Goal: Transaction & Acquisition: Book appointment/travel/reservation

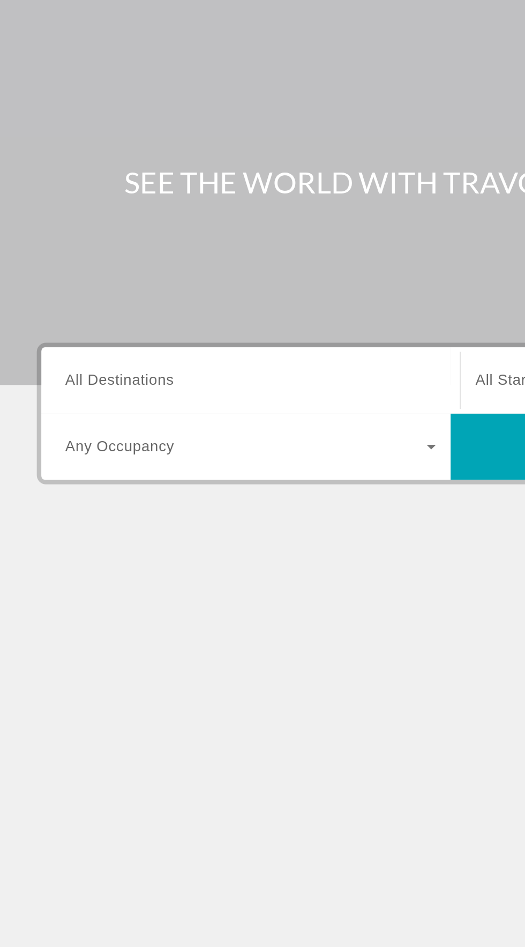
click at [164, 243] on div "Виджет поиска" at bounding box center [146, 254] width 216 height 31
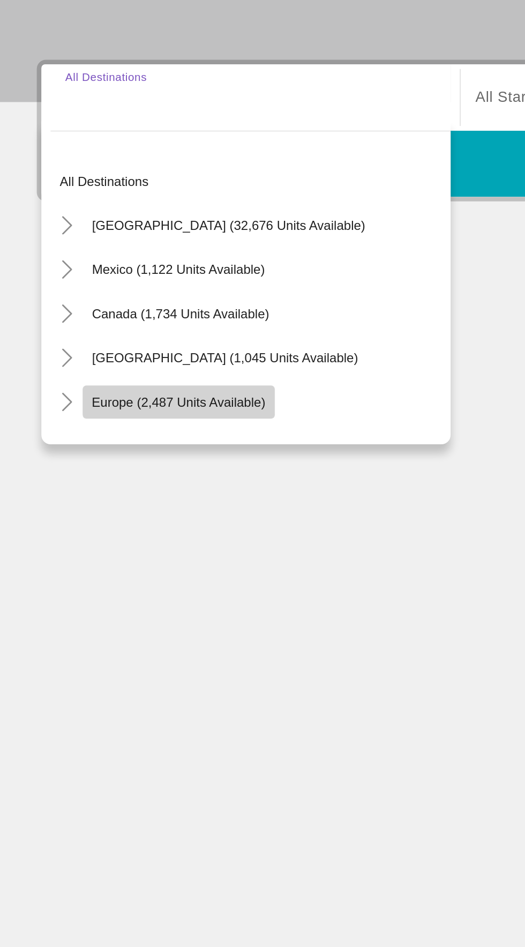
click at [151, 430] on span "Europe (2,487 units available)" at bounding box center [104, 431] width 101 height 9
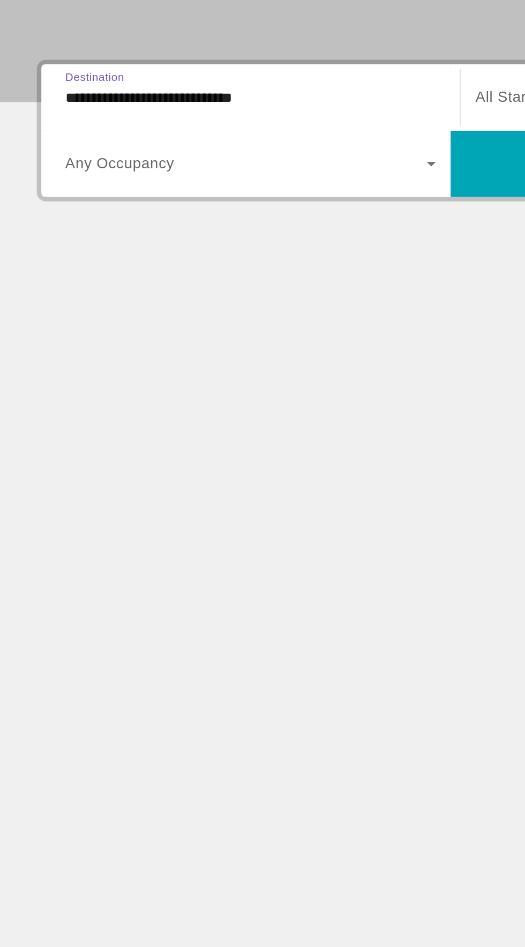
click at [181, 260] on input "**********" at bounding box center [146, 255] width 216 height 13
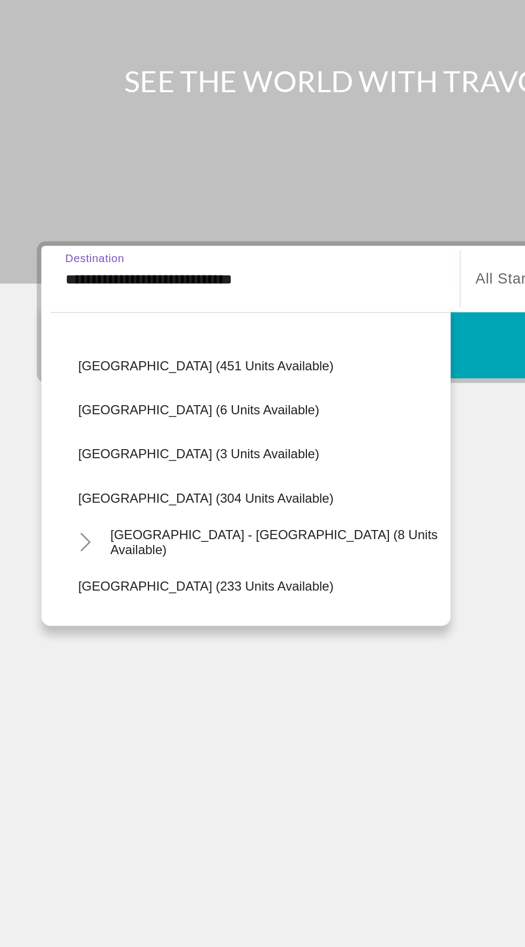
scroll to position [428, 0]
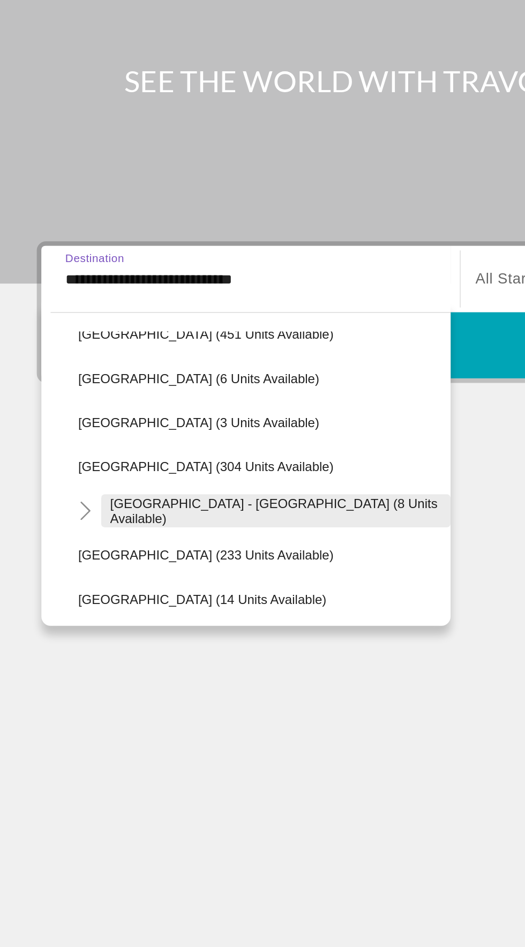
click at [143, 391] on span "Spain - Canary Islands (8 units available)" at bounding box center [160, 389] width 193 height 17
type input "**********"
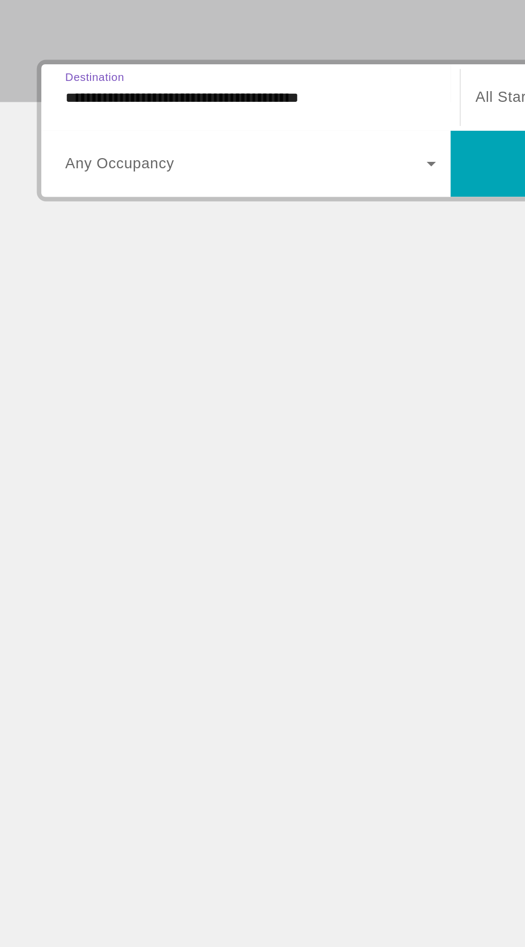
click at [224, 304] on div "Виджет поиска" at bounding box center [146, 293] width 216 height 30
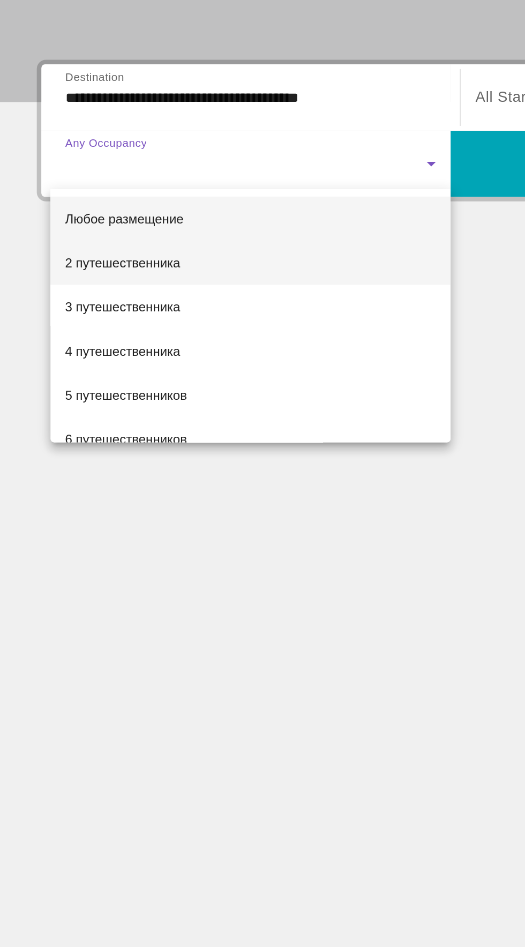
click at [145, 352] on mat-option "2 путешественника" at bounding box center [145, 351] width 233 height 26
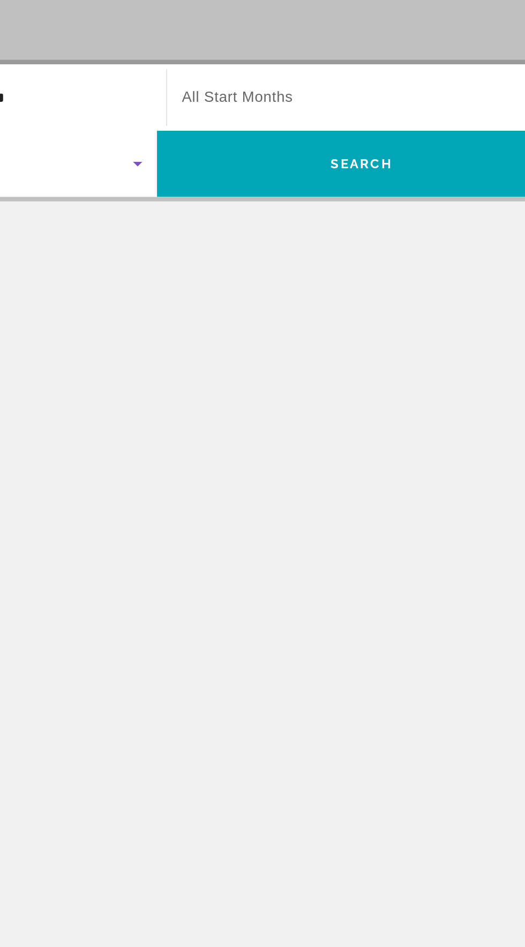
click at [434, 236] on div "Start Month All Start Months" at bounding box center [384, 254] width 233 height 39
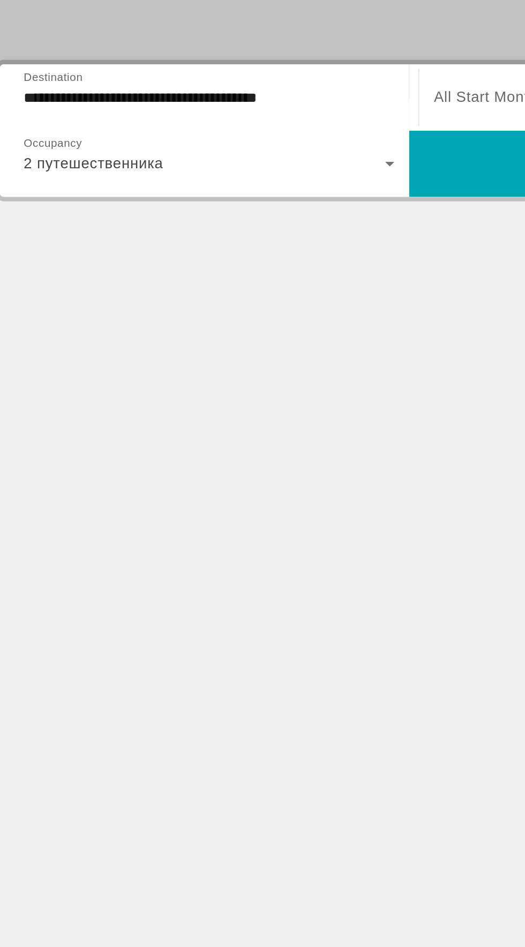
click at [271, 257] on div "Start Month All Start Months" at bounding box center [384, 254] width 232 height 30
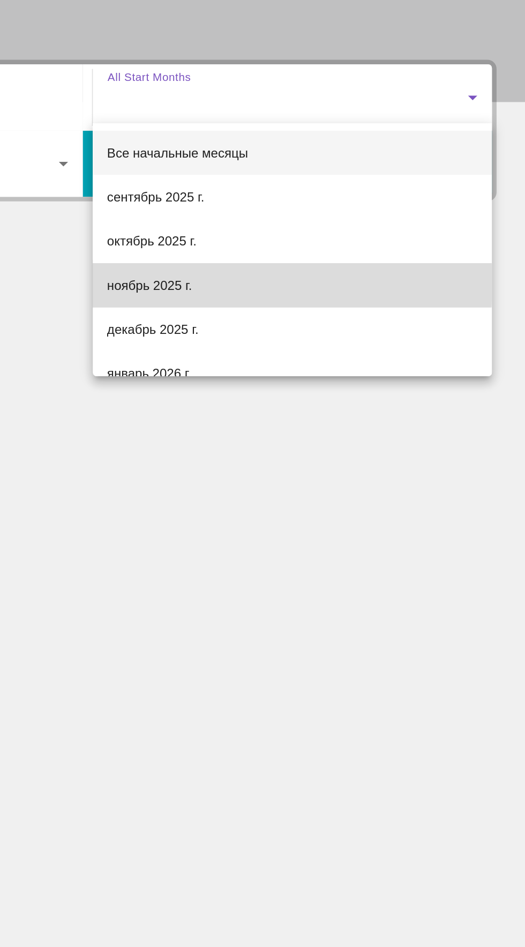
click at [354, 362] on mat-option "ноябрь 2025 г." at bounding box center [384, 364] width 232 height 26
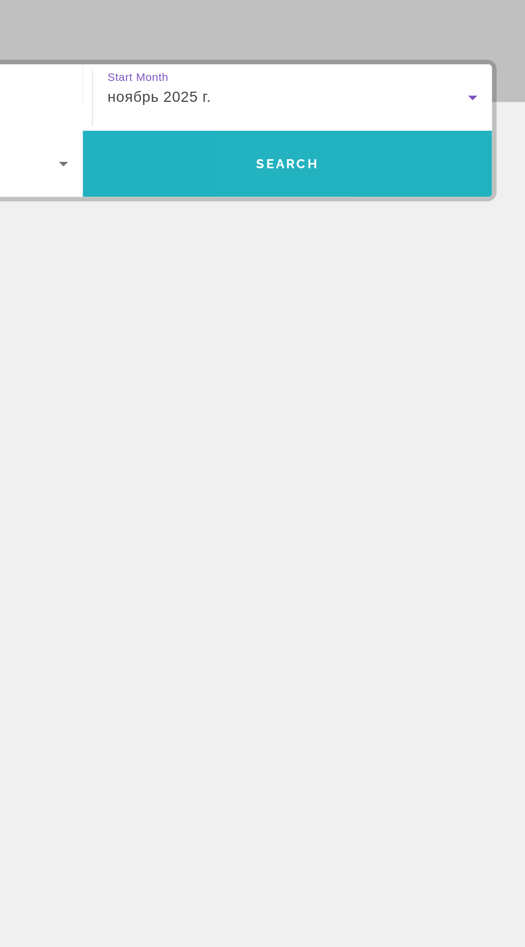
click at [450, 293] on span "Виджет поиска" at bounding box center [381, 293] width 238 height 26
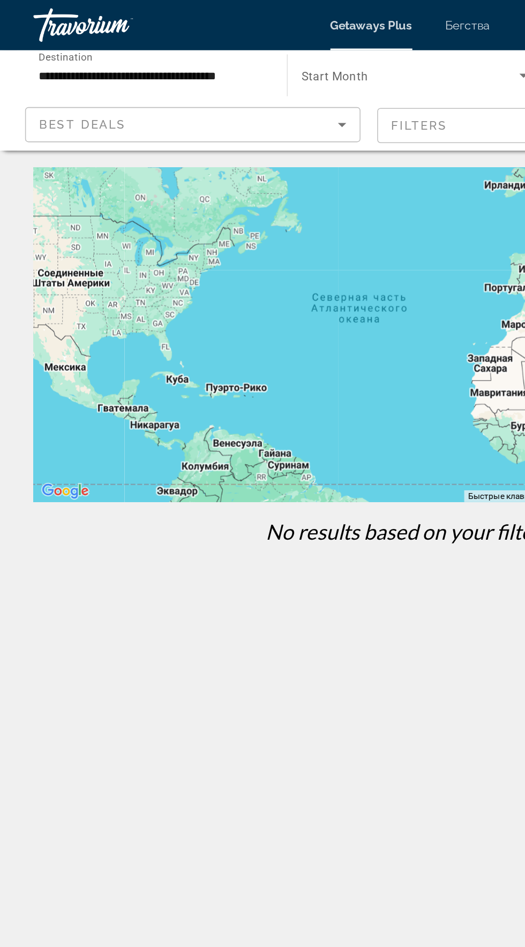
click at [115, 26] on div "Травориум" at bounding box center [74, 16] width 107 height 28
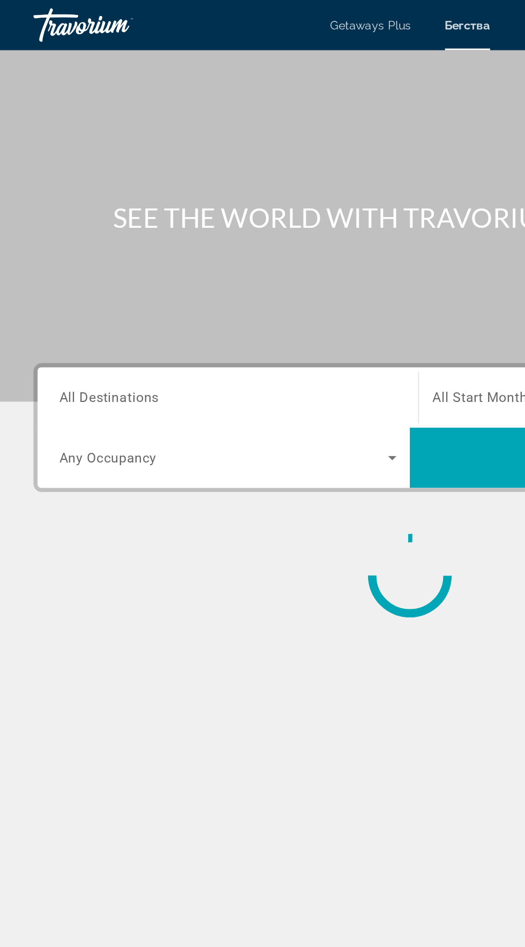
click at [193, 257] on input "Destination All Destinations" at bounding box center [146, 255] width 216 height 13
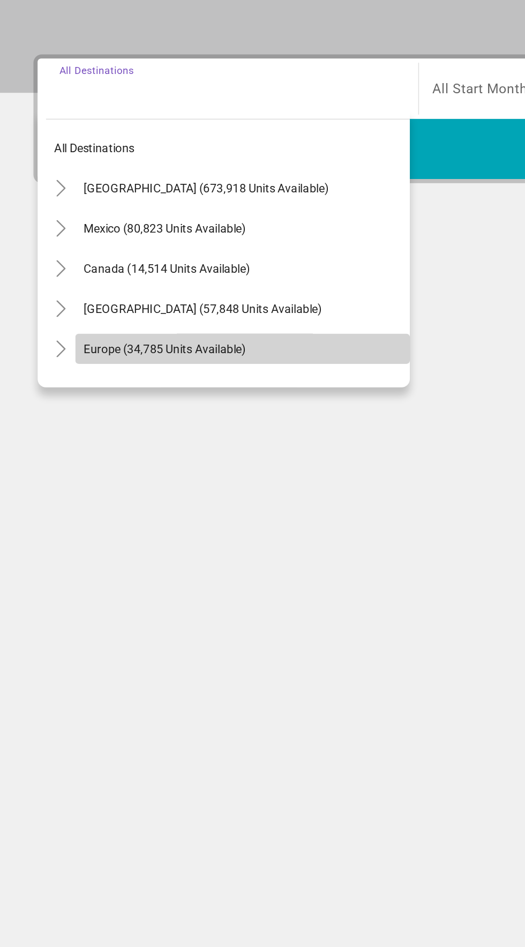
click at [100, 420] on span "Europe (34,785 units available)" at bounding box center [106, 421] width 104 height 9
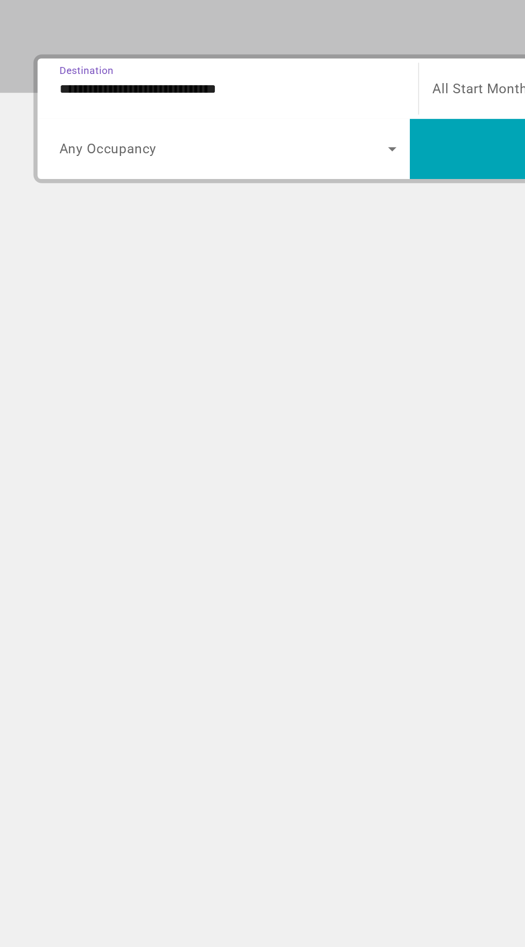
click at [198, 260] on input "**********" at bounding box center [146, 255] width 216 height 13
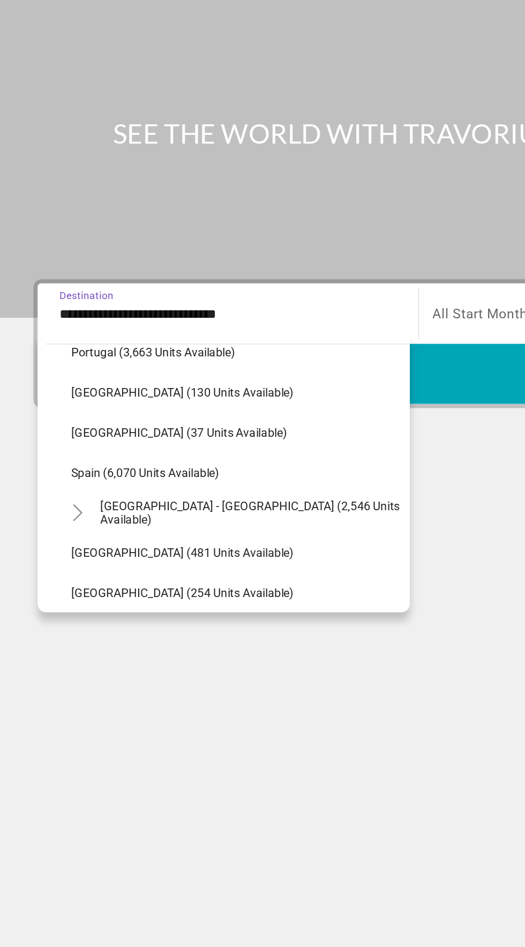
scroll to position [528, 0]
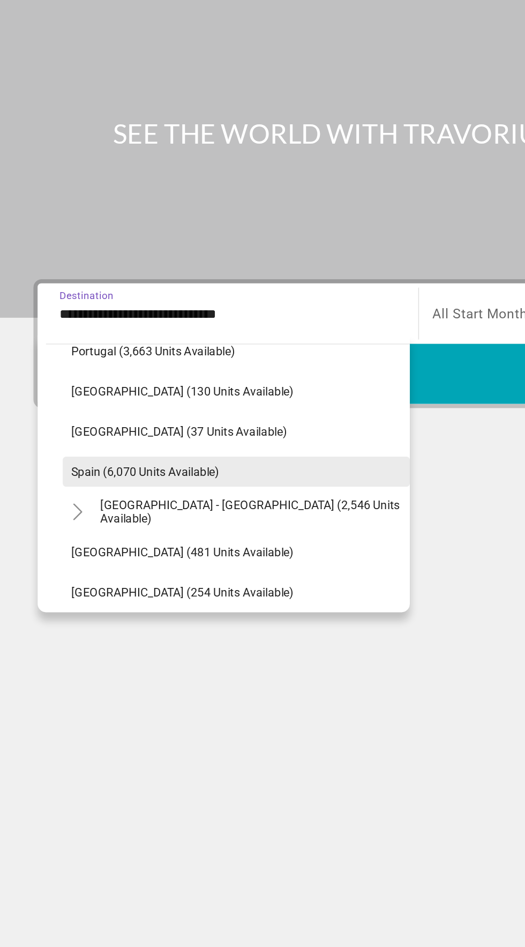
click at [103, 352] on span "Spain (6,070 units available)" at bounding box center [93, 355] width 95 height 9
type input "**********"
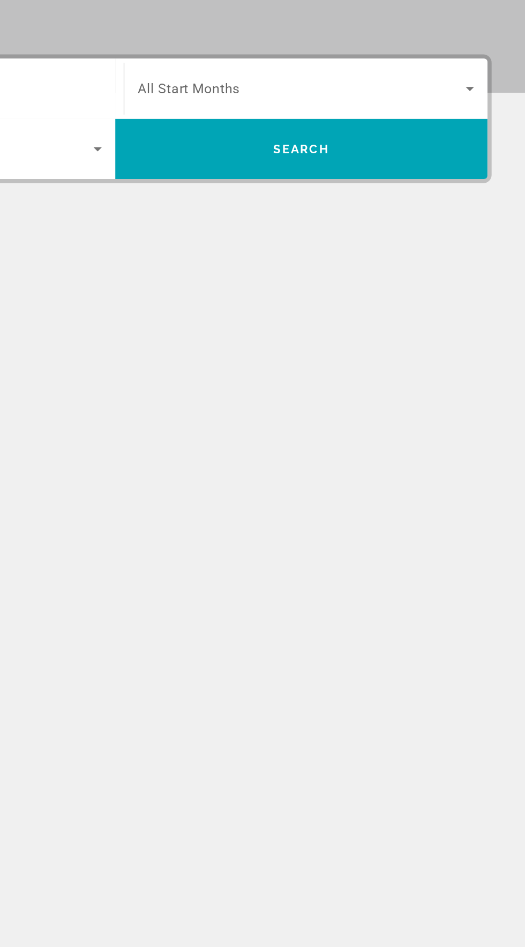
click at [445, 257] on span "Search widget" at bounding box center [382, 254] width 210 height 13
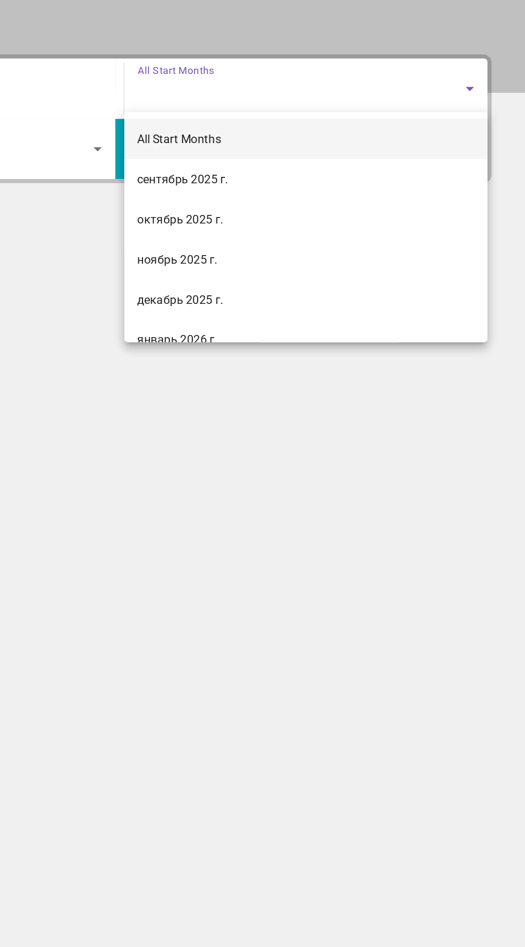
scroll to position [0, 0]
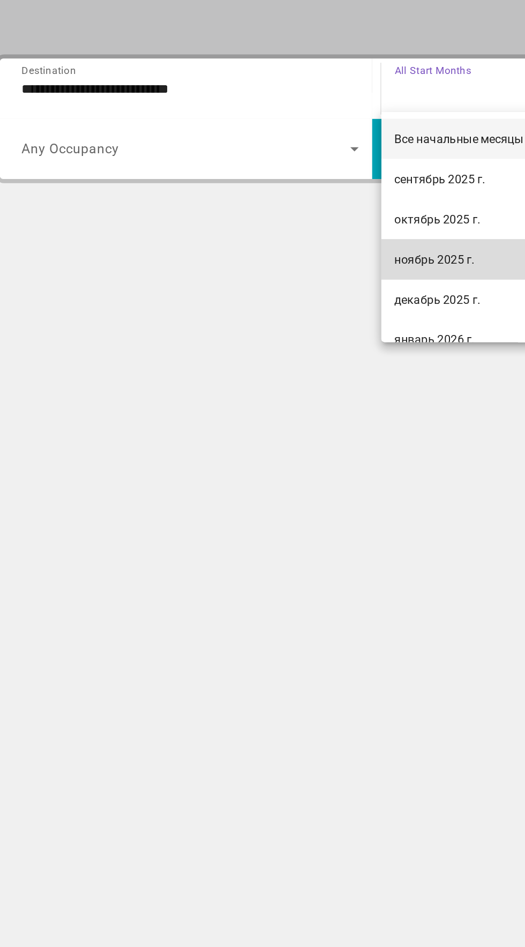
click at [306, 370] on mat-option "ноябрь 2025 г." at bounding box center [384, 364] width 232 height 26
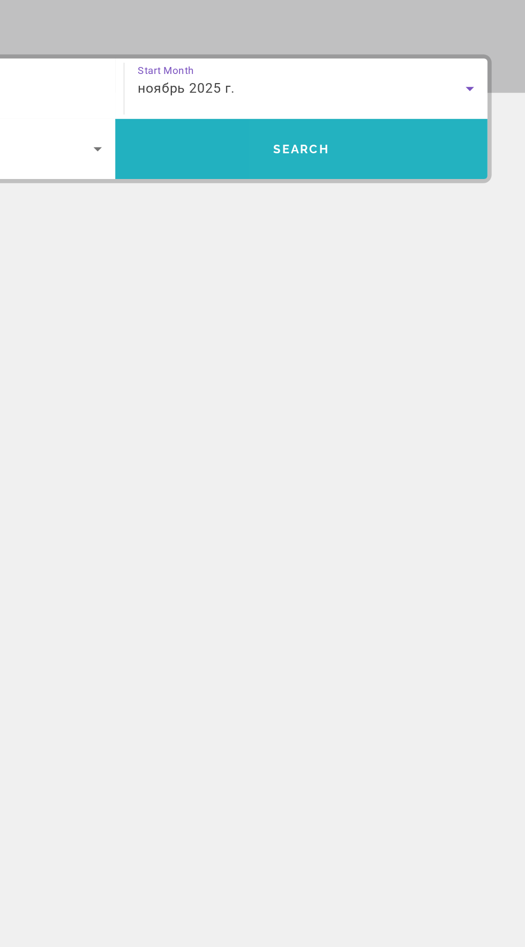
click at [452, 298] on span "Search widget" at bounding box center [381, 293] width 238 height 26
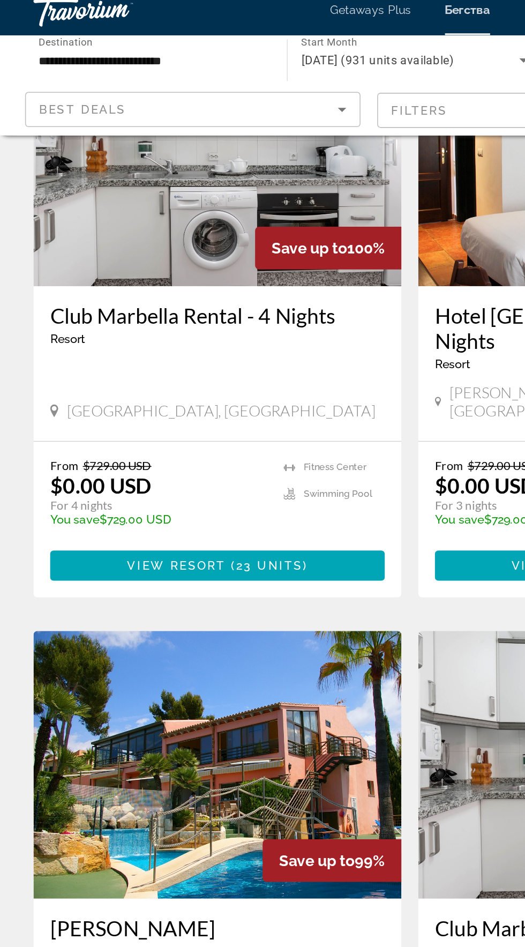
scroll to position [112, 0]
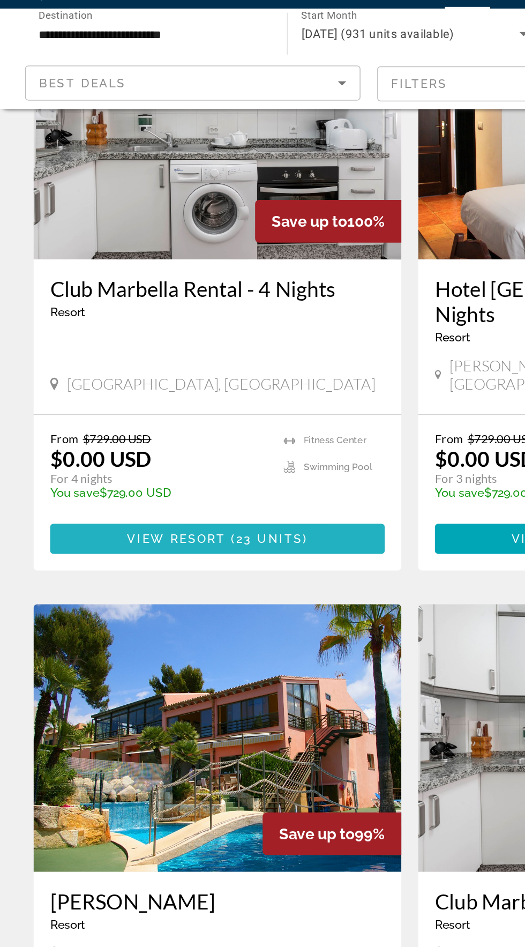
click at [189, 367] on span "23 units" at bounding box center [172, 371] width 43 height 9
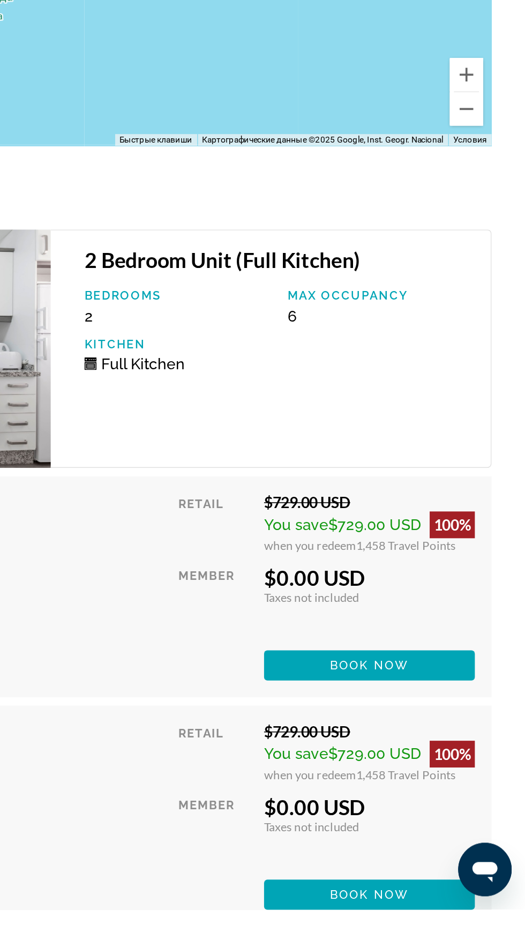
scroll to position [1646, 0]
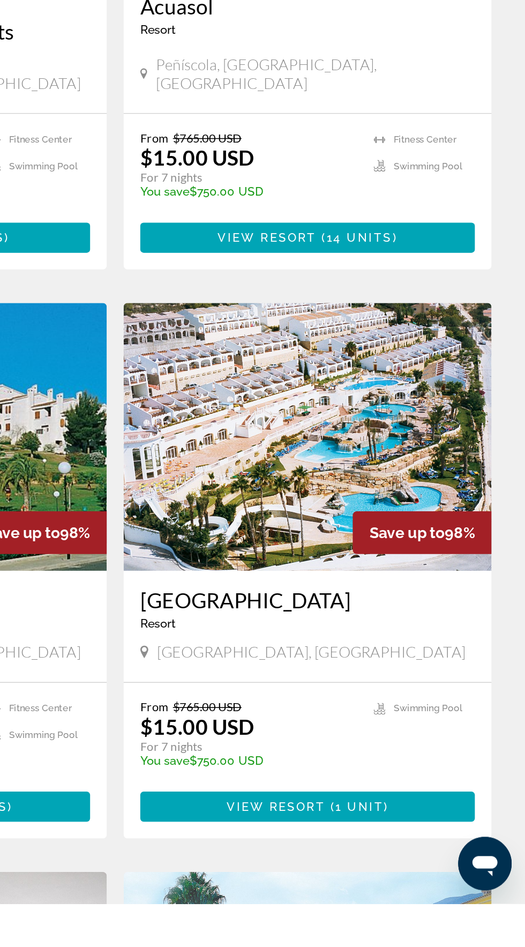
scroll to position [709, 0]
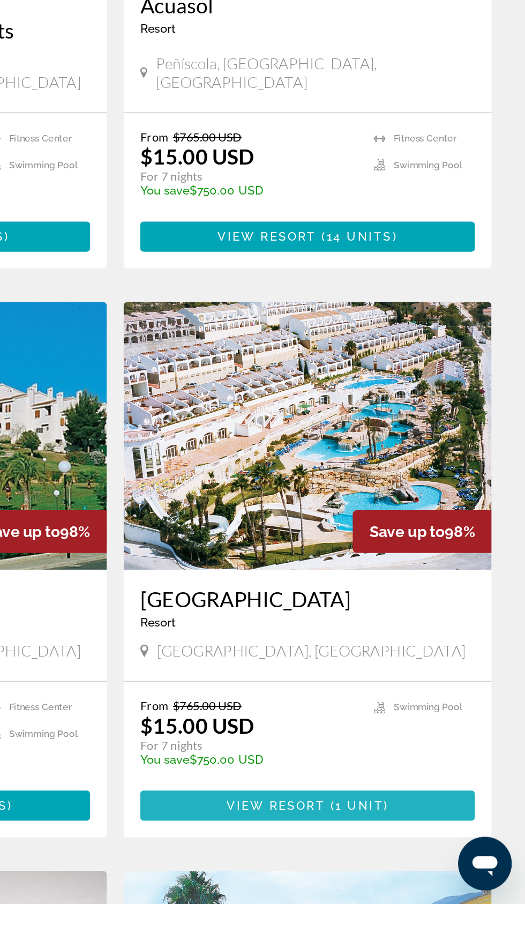
click at [401, 871] on span "Основное содержание" at bounding box center [386, 884] width 214 height 26
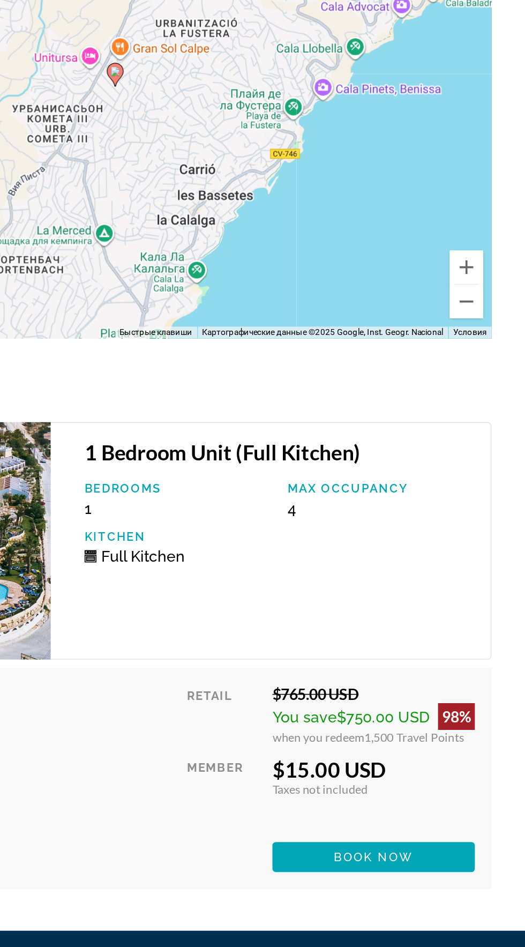
scroll to position [1723, 0]
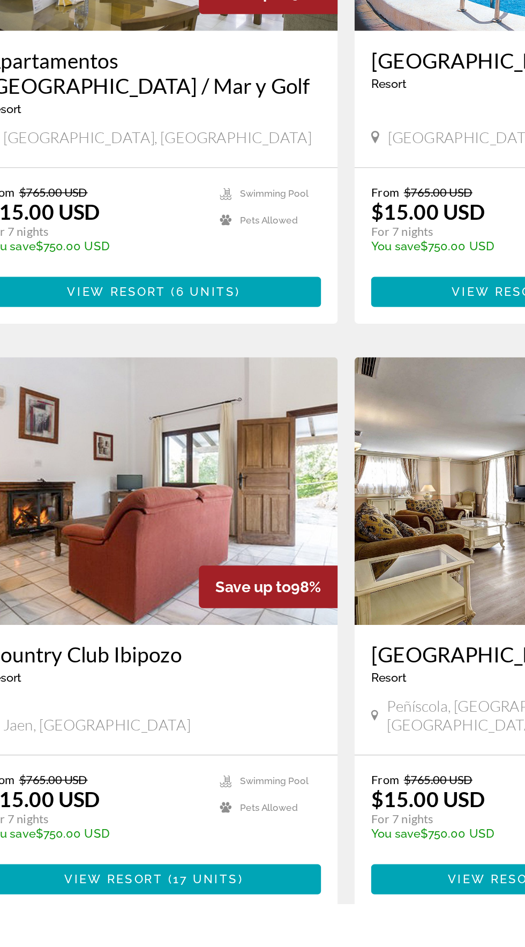
scroll to position [1426, 0]
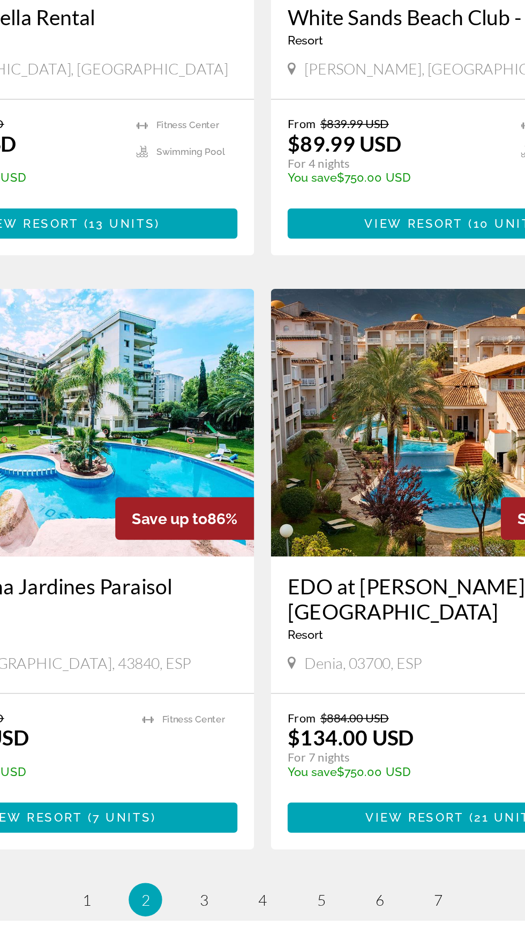
scroll to position [1469, 0]
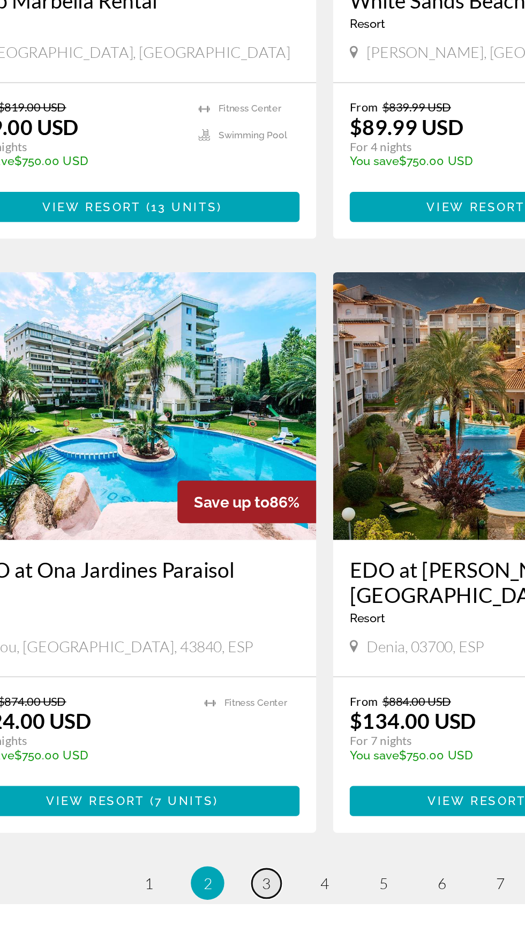
click at [224, 927] on span "3" at bounding box center [224, 933] width 5 height 12
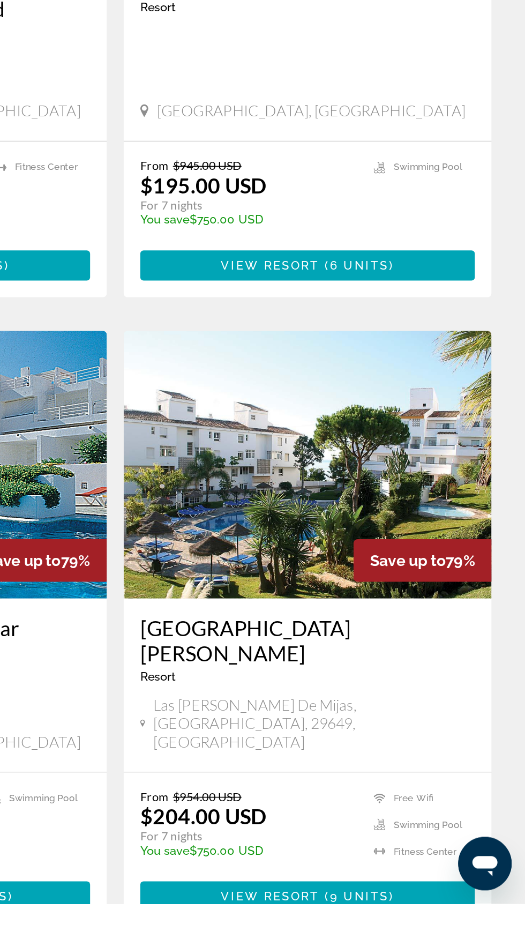
scroll to position [1512, 0]
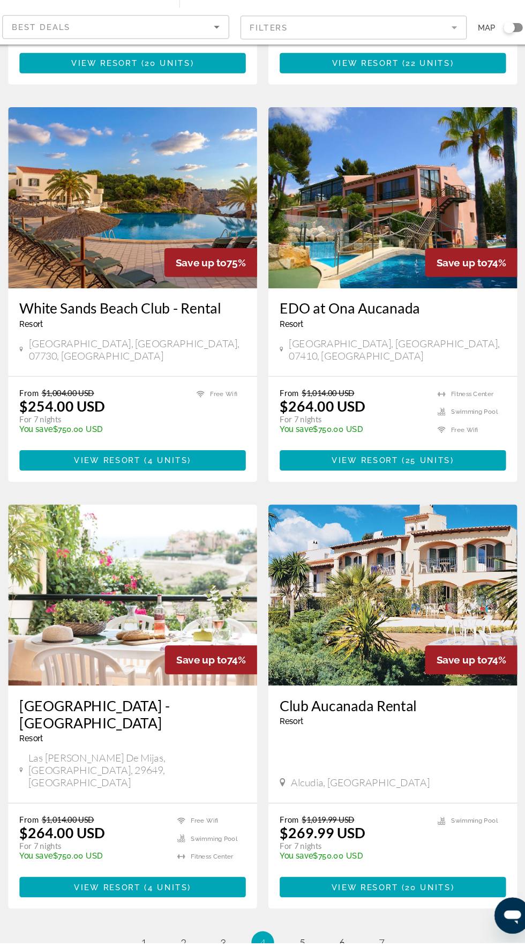
scroll to position [1501, 0]
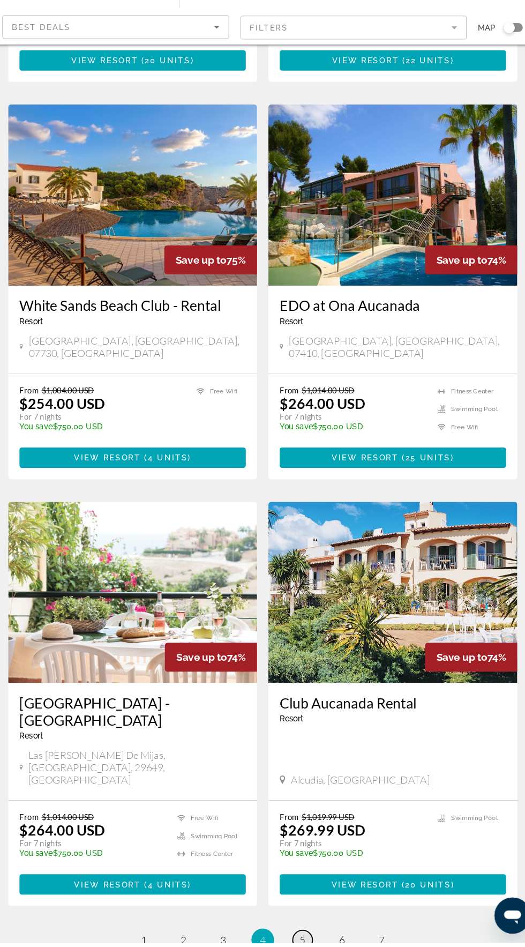
click at [300, 938] on span "5" at bounding box center [299, 944] width 5 height 12
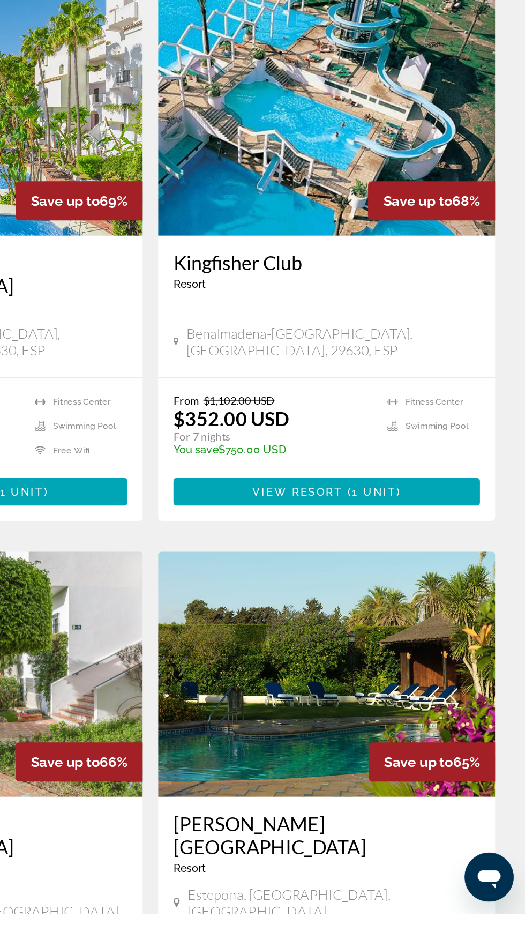
scroll to position [1522, 0]
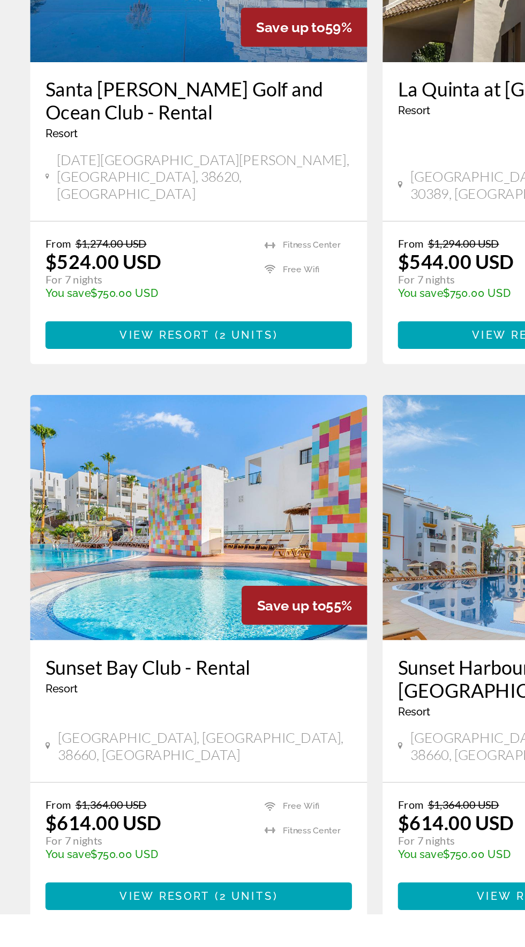
scroll to position [1485, 0]
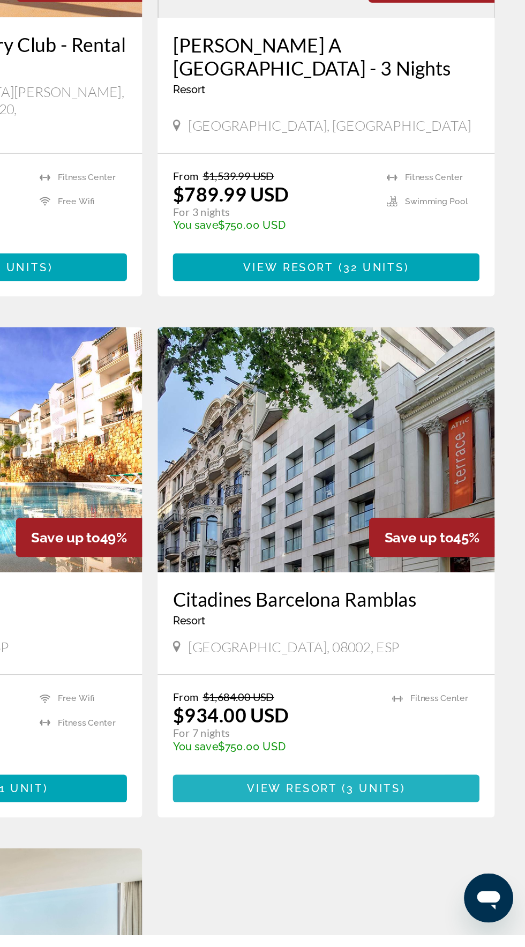
click at [421, 840] on span "3 units" at bounding box center [419, 844] width 38 height 9
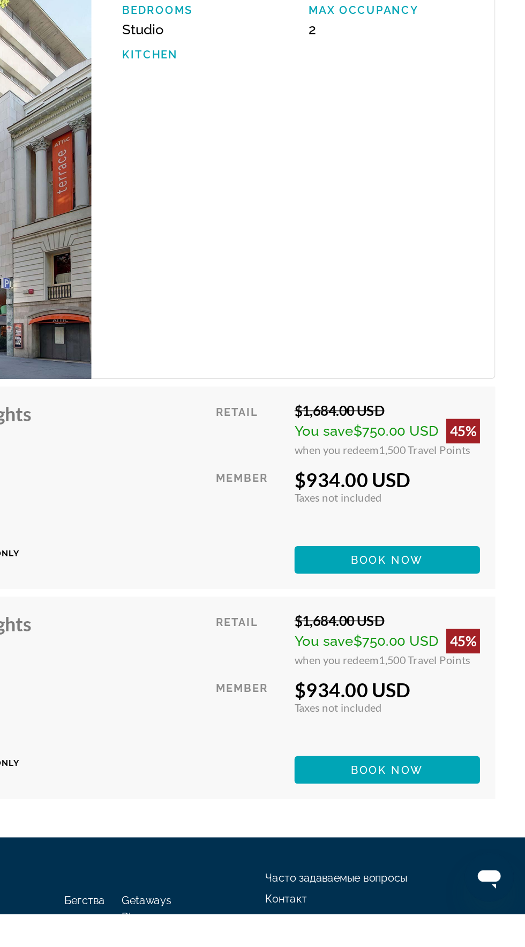
scroll to position [1914, 0]
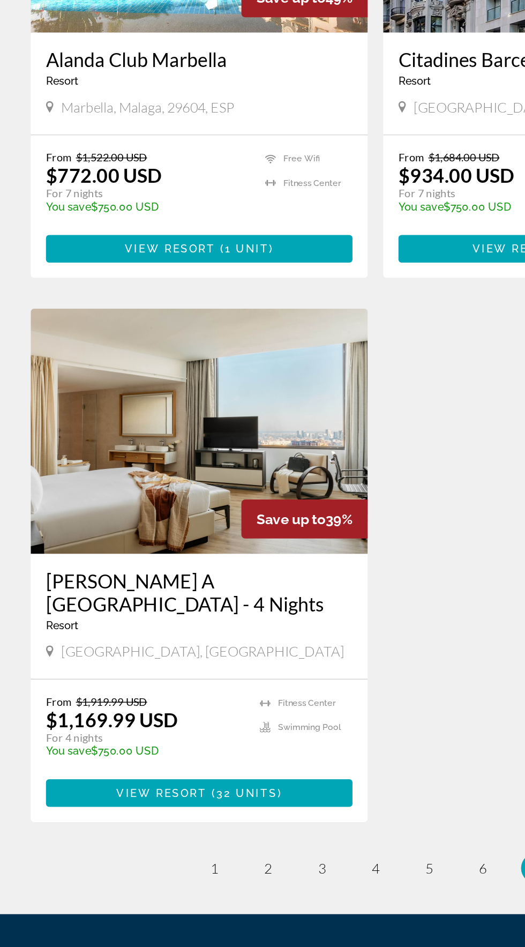
scroll to position [485, 0]
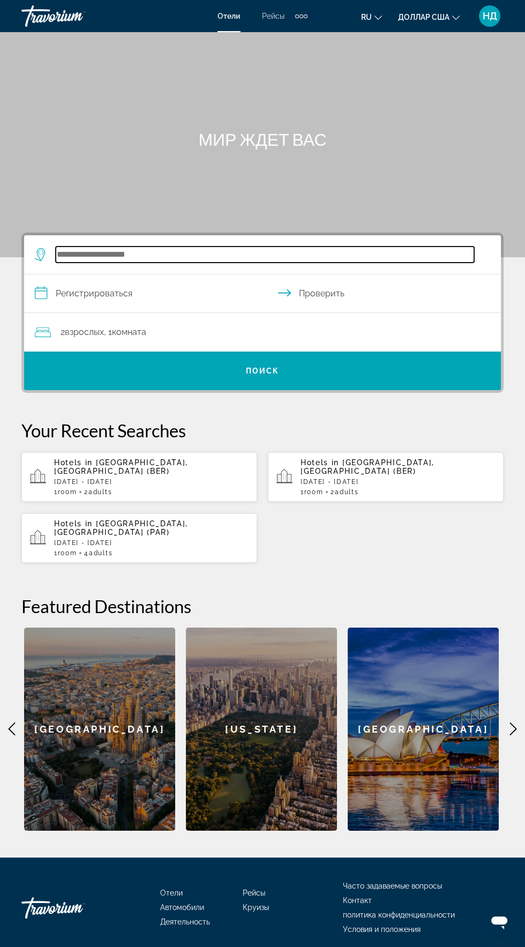
click at [122, 251] on input "Виджет поиска" at bounding box center [265, 254] width 418 height 16
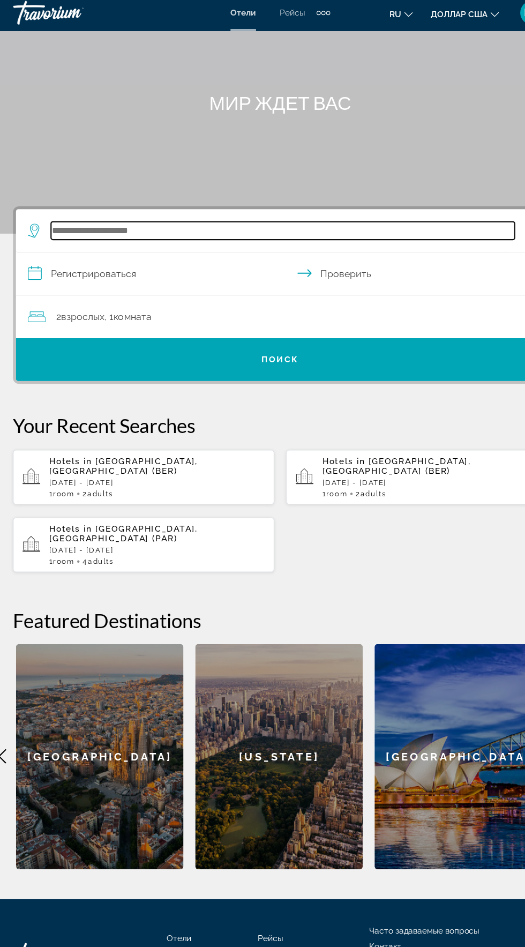
scroll to position [76, 0]
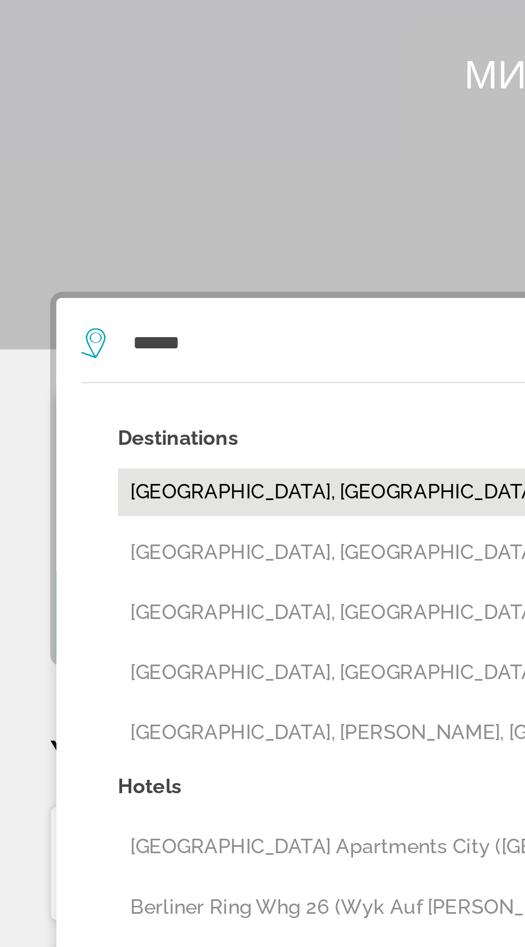
click at [124, 266] on button "[GEOGRAPHIC_DATA], [GEOGRAPHIC_DATA] (BER)" at bounding box center [270, 276] width 440 height 20
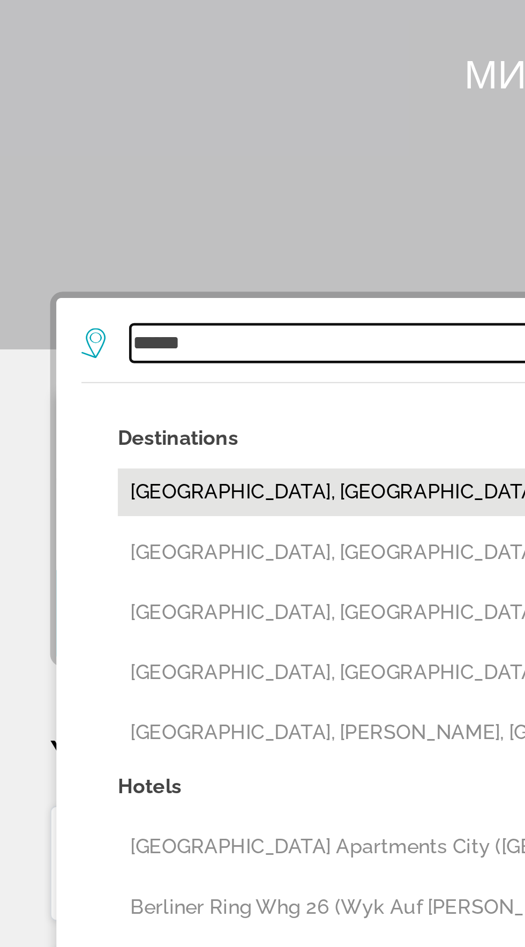
type input "**********"
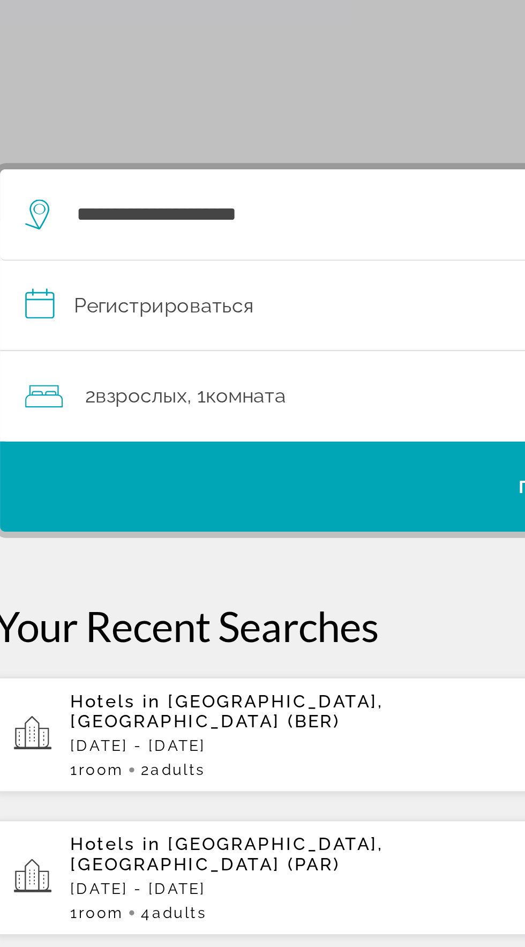
click at [164, 232] on input "**********" at bounding box center [264, 252] width 481 height 41
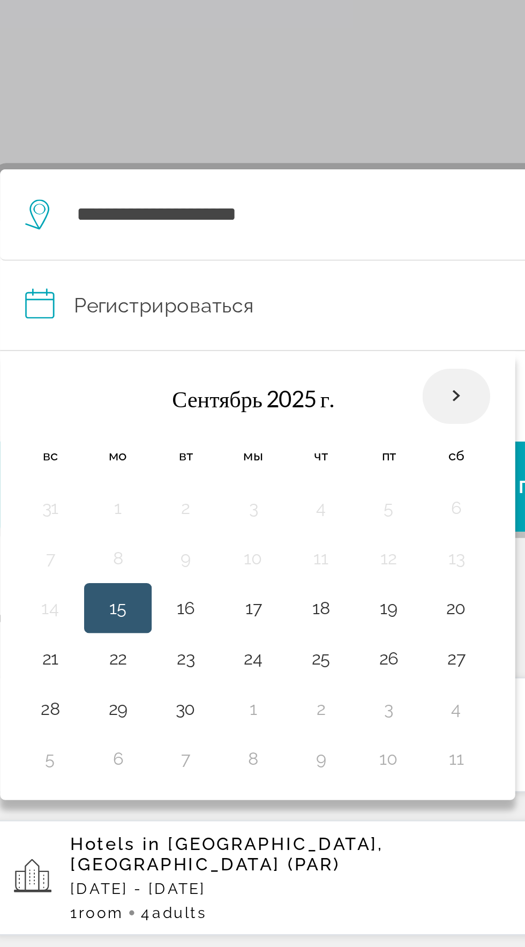
click at [207, 279] on th "В следующем месяце" at bounding box center [219, 291] width 29 height 24
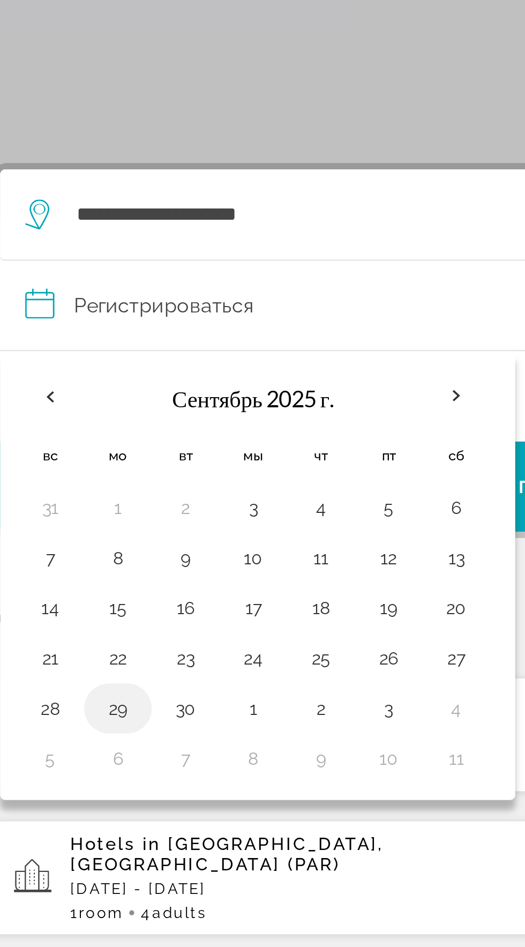
click at [68, 416] on button "29" at bounding box center [74, 423] width 17 height 15
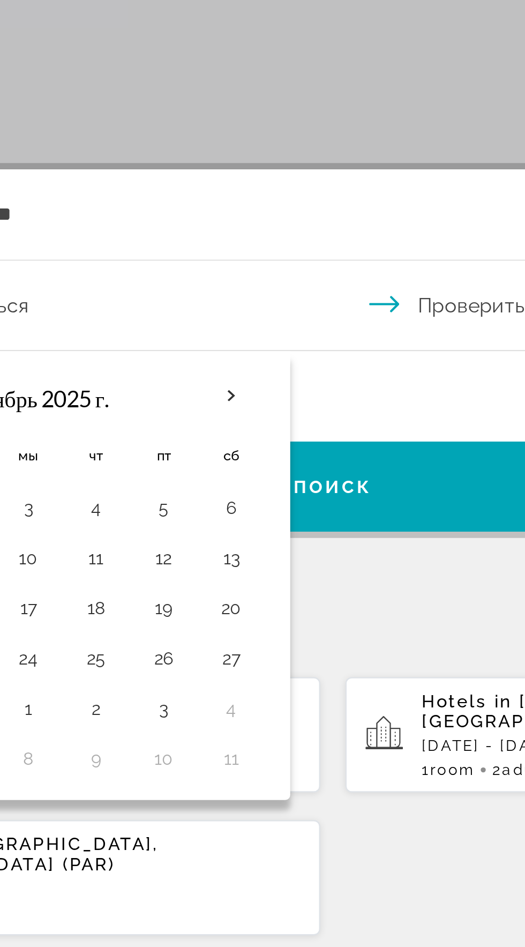
click at [322, 232] on input "**********" at bounding box center [264, 252] width 481 height 41
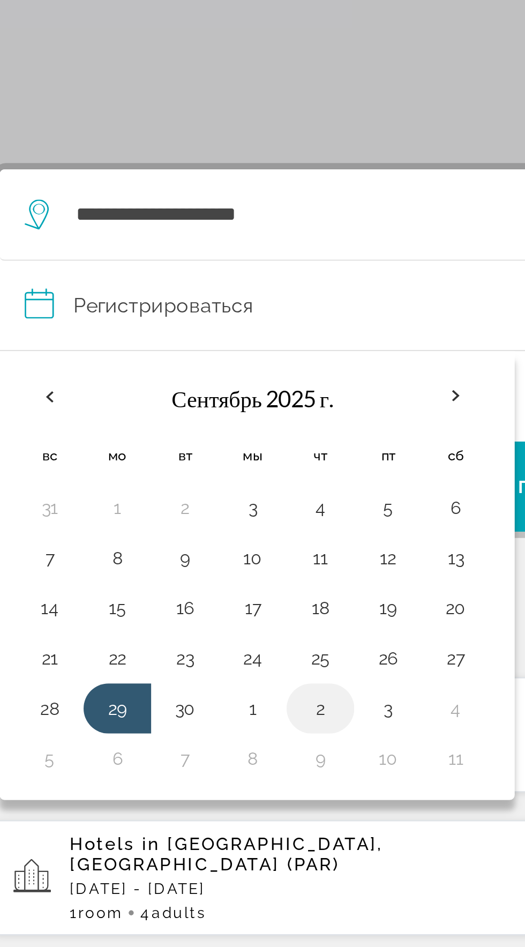
click at [158, 416] on button "2" at bounding box center [161, 423] width 17 height 15
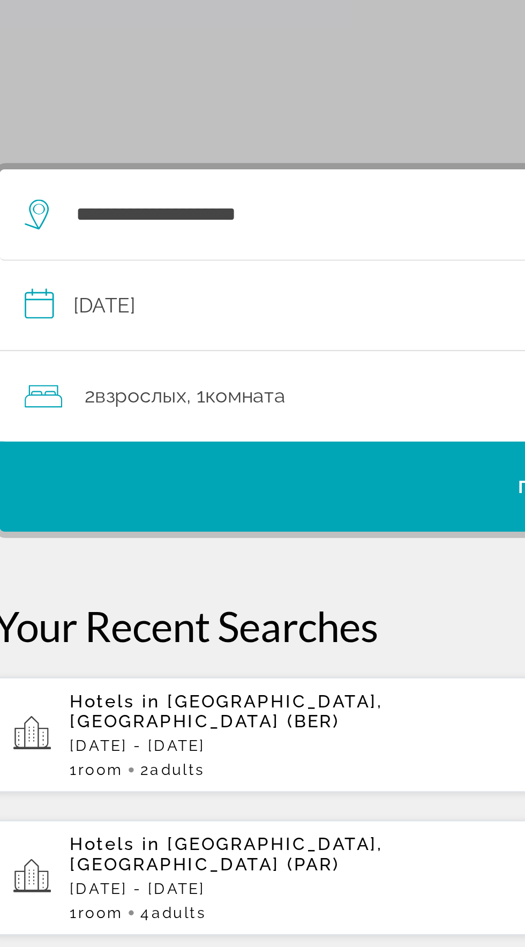
click at [185, 232] on input "**********" at bounding box center [264, 252] width 481 height 41
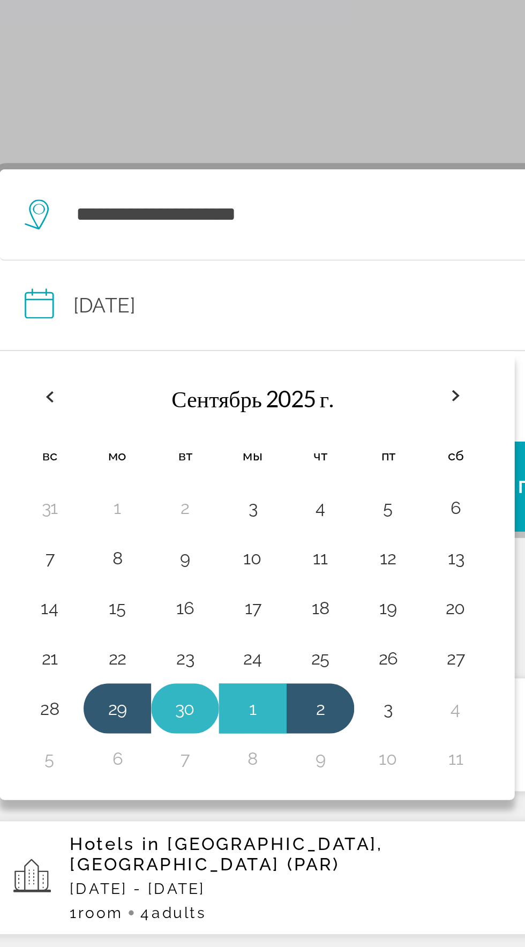
click at [100, 416] on button "30" at bounding box center [103, 423] width 17 height 15
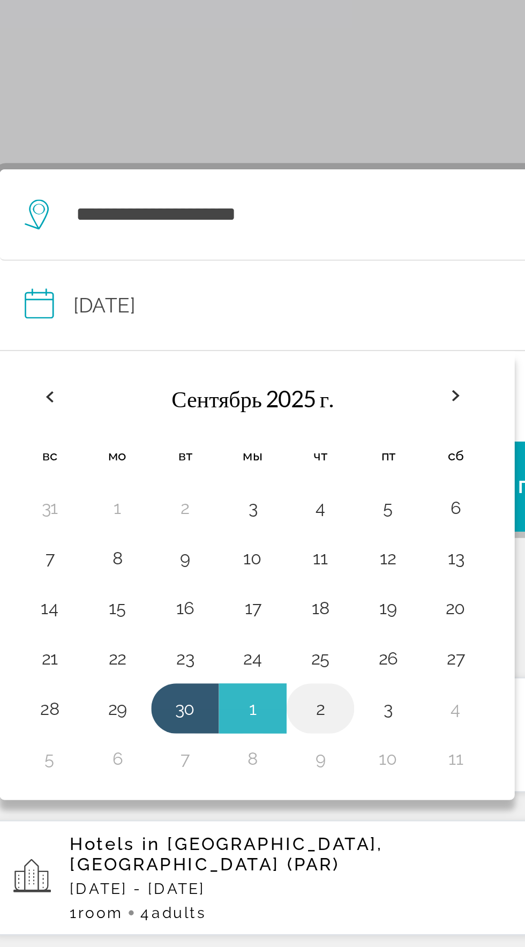
click at [159, 416] on button "2" at bounding box center [161, 423] width 17 height 15
type input "**********"
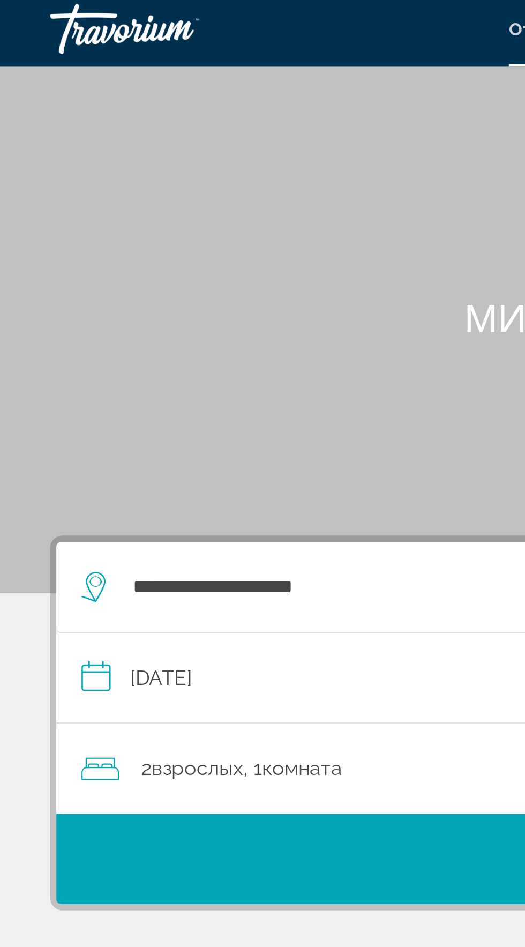
scroll to position [0, 0]
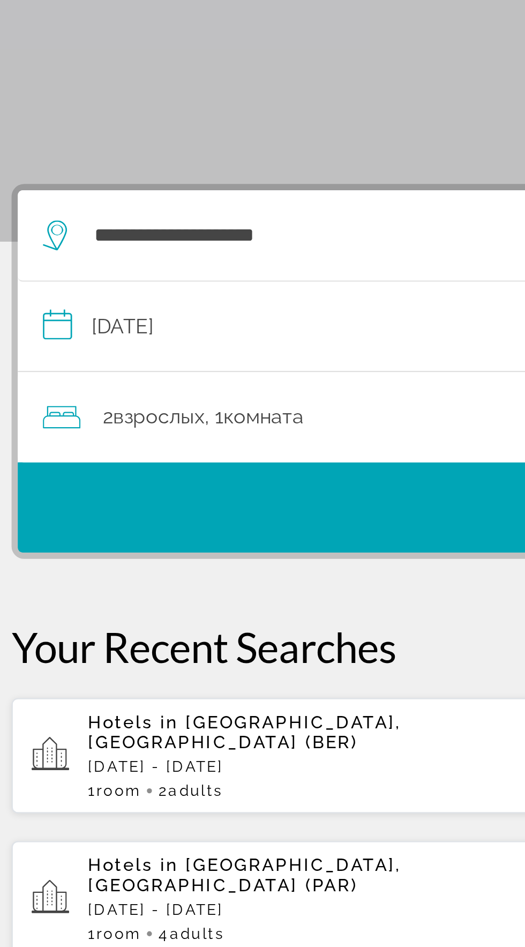
click at [184, 332] on div "2 взрослых Взрослый , 1 комната комнаты" at bounding box center [268, 332] width 466 height 15
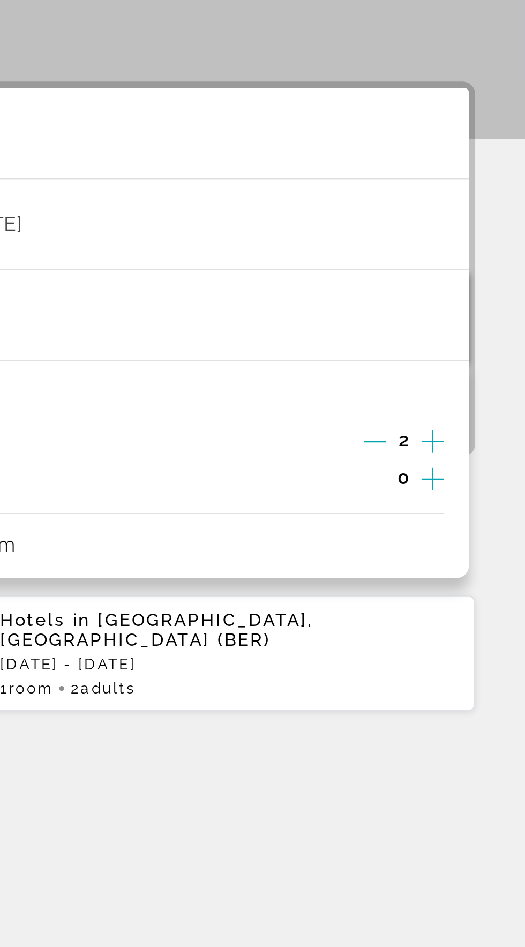
click at [486, 383] on icon "Increment adults" at bounding box center [486, 386] width 10 height 13
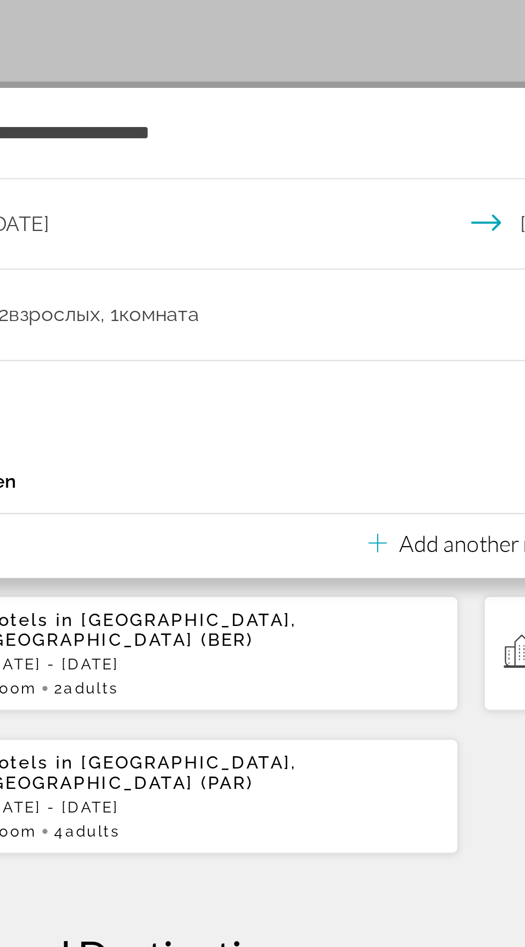
click at [245, 389] on div "Adults 3" at bounding box center [262, 387] width 455 height 16
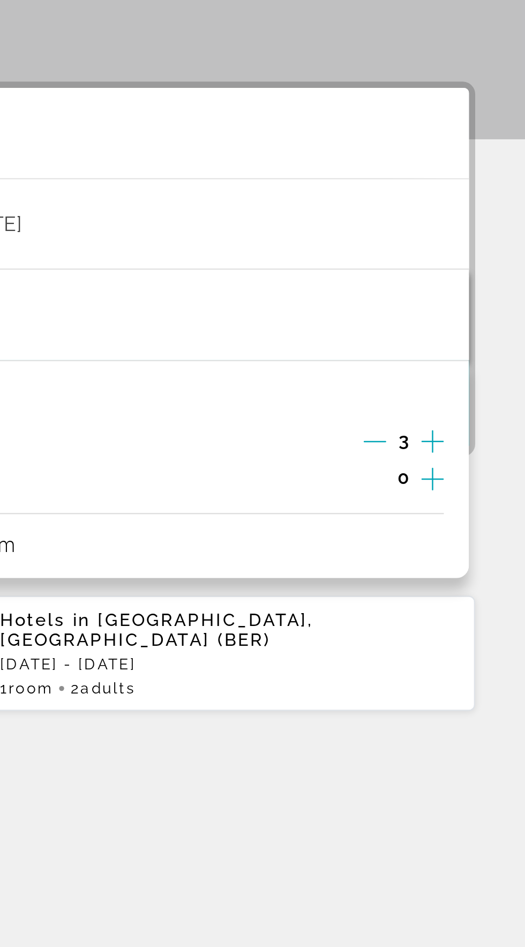
click at [489, 384] on icon "Increment adults" at bounding box center [486, 386] width 10 height 13
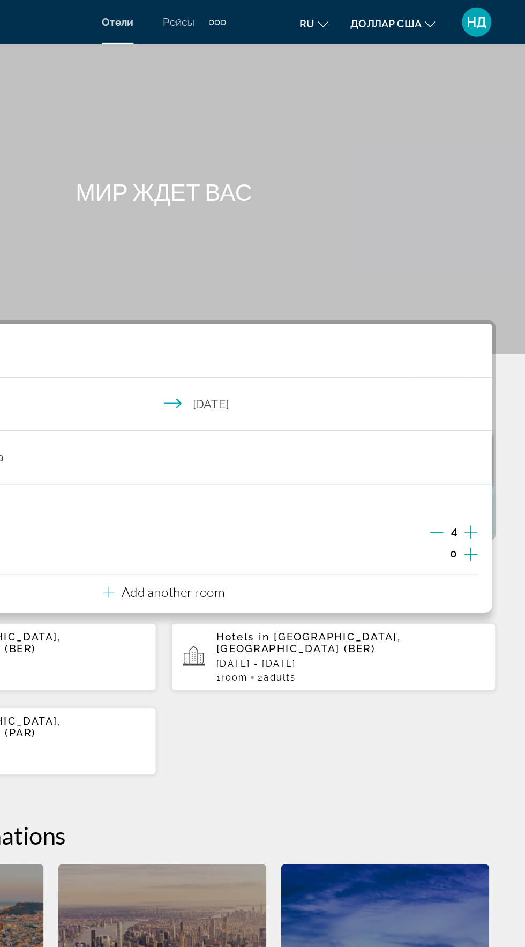
click at [494, 382] on div "Room 1 Adults 4 Children 0 Add another room" at bounding box center [262, 397] width 477 height 93
click at [485, 382] on icon "Increment adults" at bounding box center [486, 386] width 10 height 13
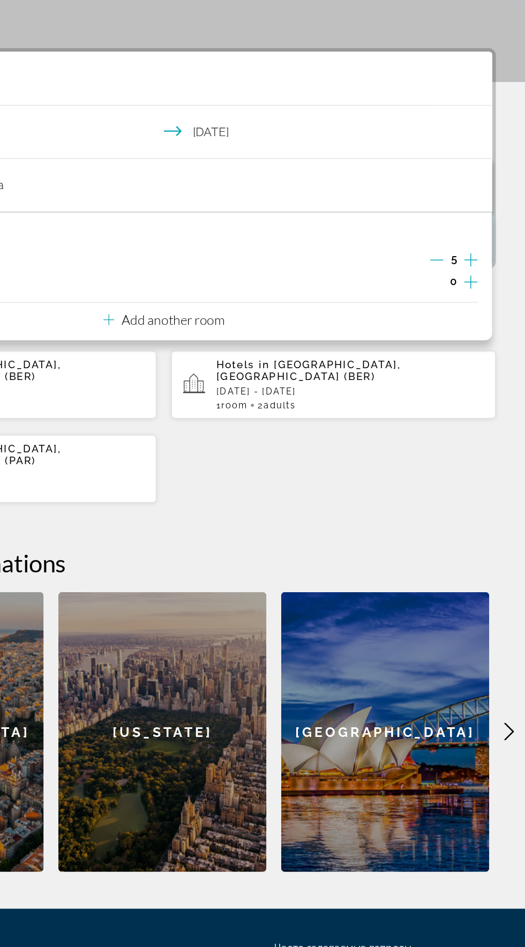
click at [483, 388] on icon "Increment adults" at bounding box center [486, 386] width 10 height 13
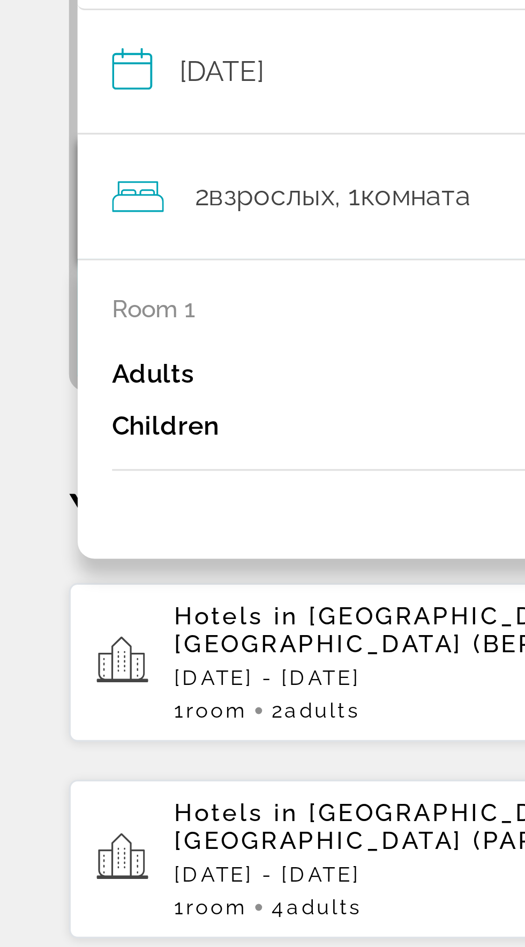
click at [47, 363] on p "Room 1" at bounding box center [48, 367] width 26 height 9
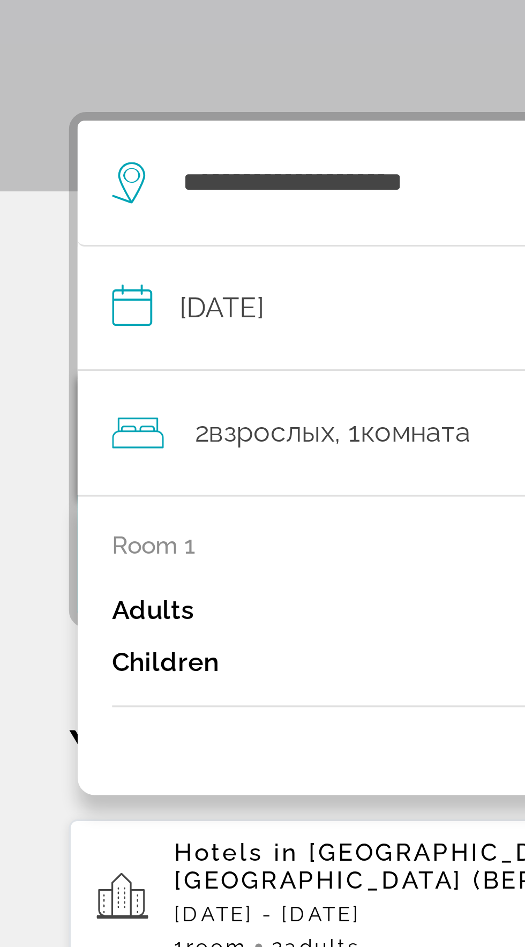
click at [129, 334] on font "комната" at bounding box center [129, 332] width 34 height 10
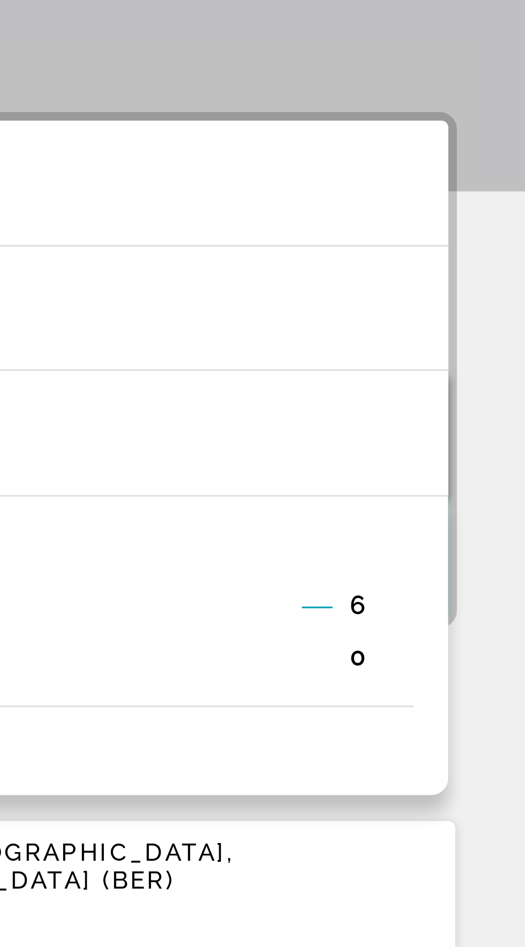
click at [457, 385] on icon "Decrement adults" at bounding box center [460, 386] width 10 height 10
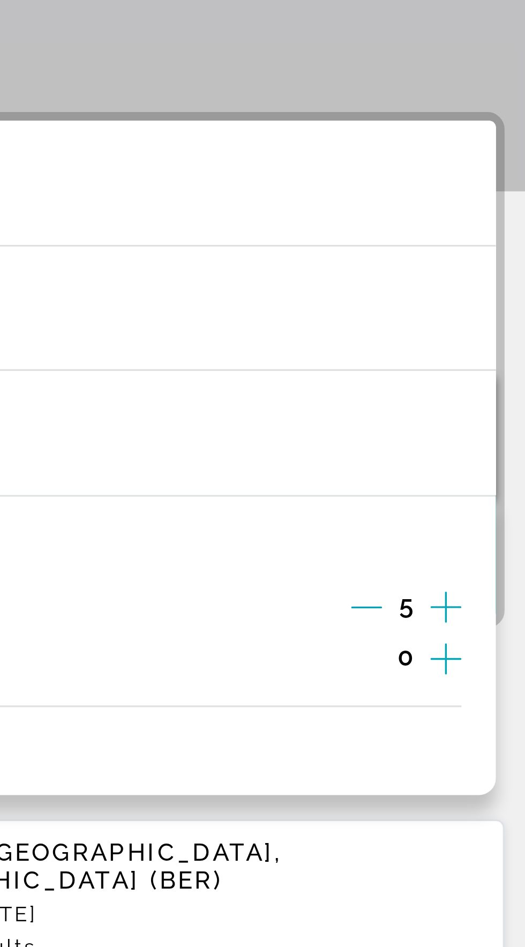
click at [461, 393] on button "Decrement adults" at bounding box center [461, 387] width 10 height 13
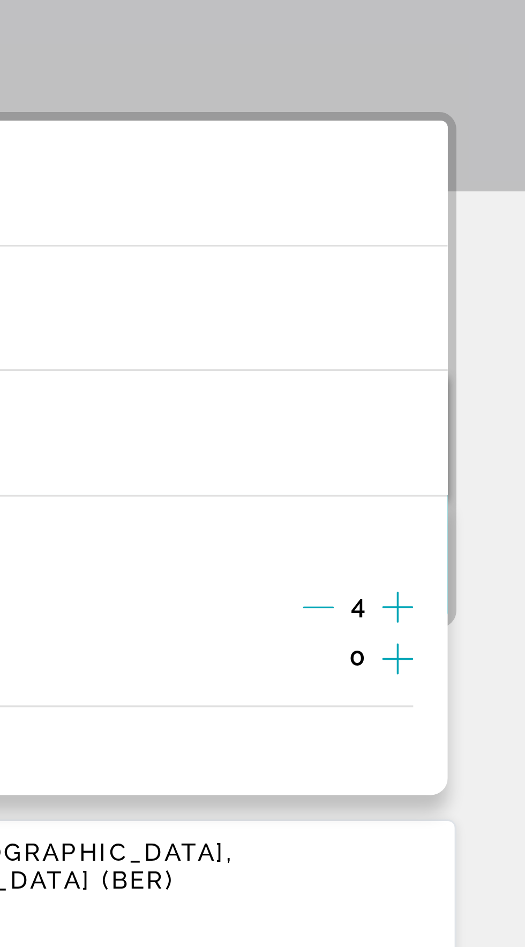
click at [459, 386] on icon "Decrement adults" at bounding box center [461, 386] width 10 height 10
click at [456, 390] on icon "Decrement adults" at bounding box center [461, 386] width 10 height 10
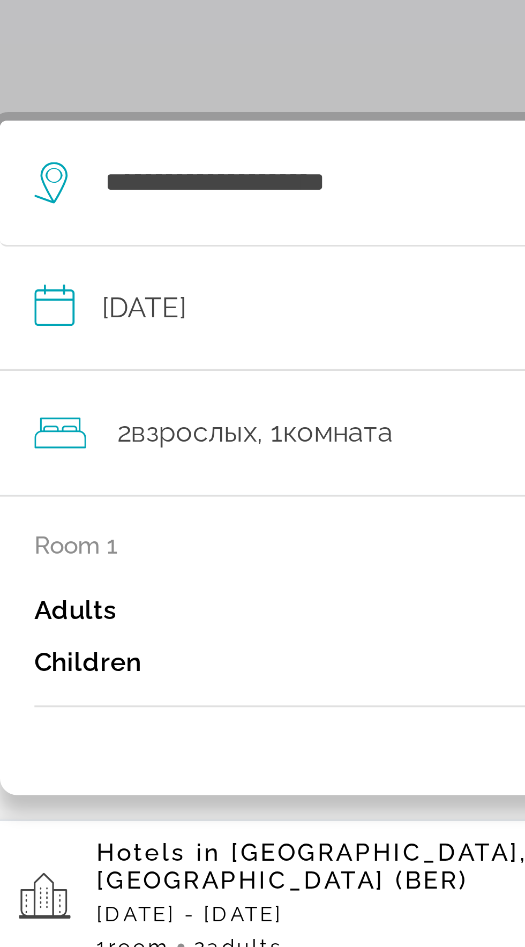
click at [45, 366] on p "Room 1" at bounding box center [48, 367] width 26 height 9
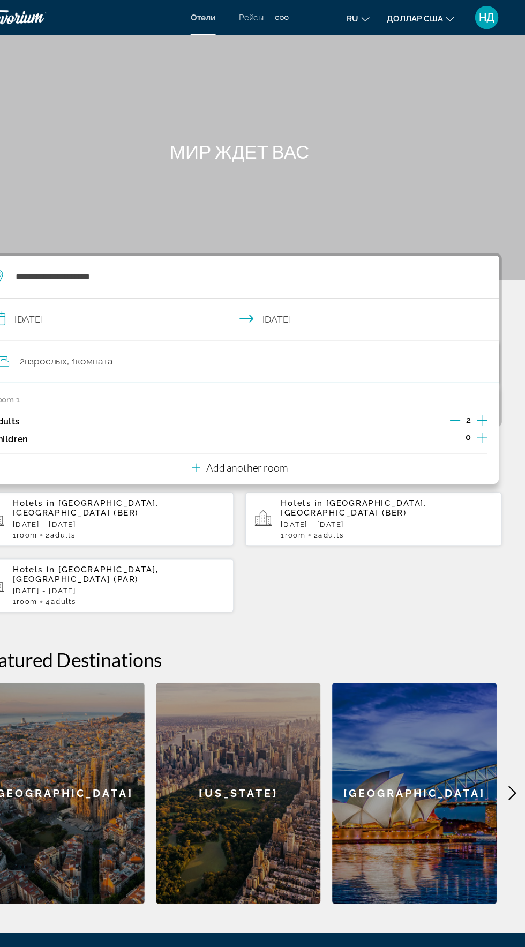
click at [362, 431] on div "Room 1 Adults 2 Children 0 Add another room" at bounding box center [262, 397] width 477 height 93
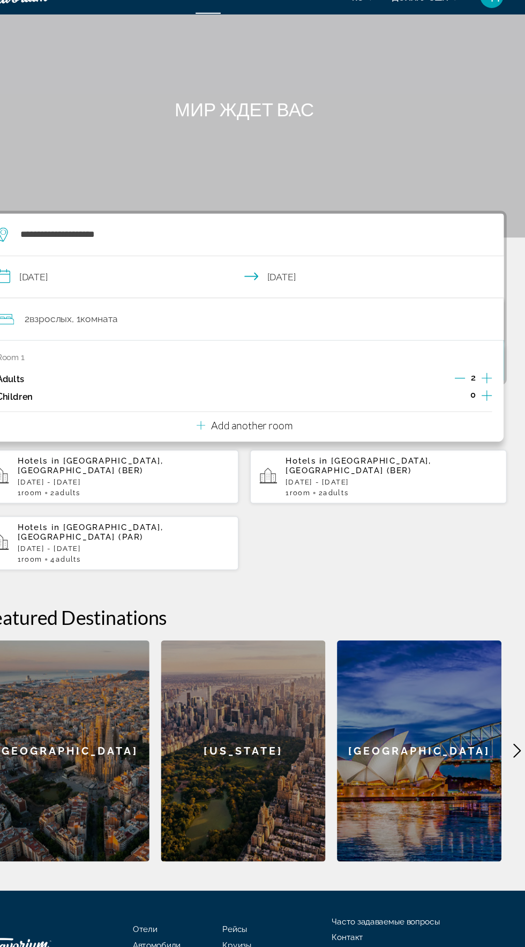
scroll to position [76, 0]
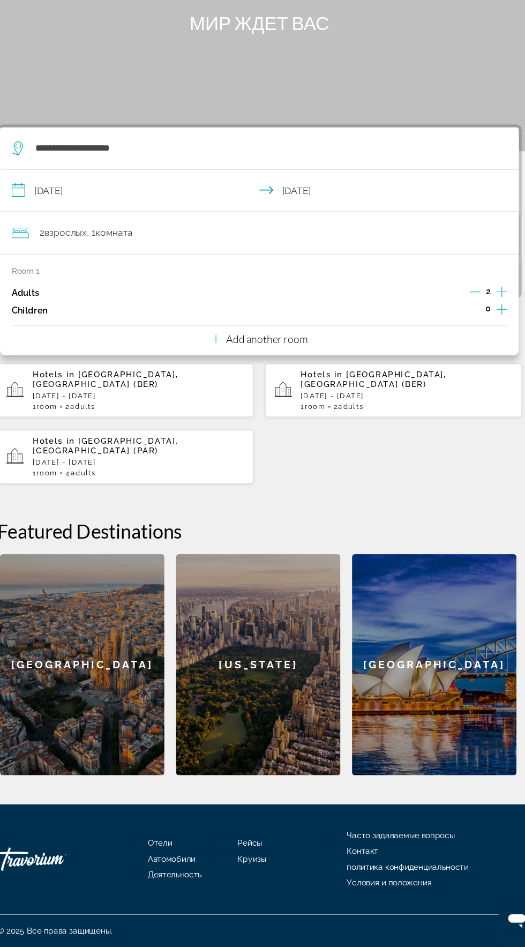
click at [247, 382] on p "Add another room" at bounding box center [269, 388] width 75 height 12
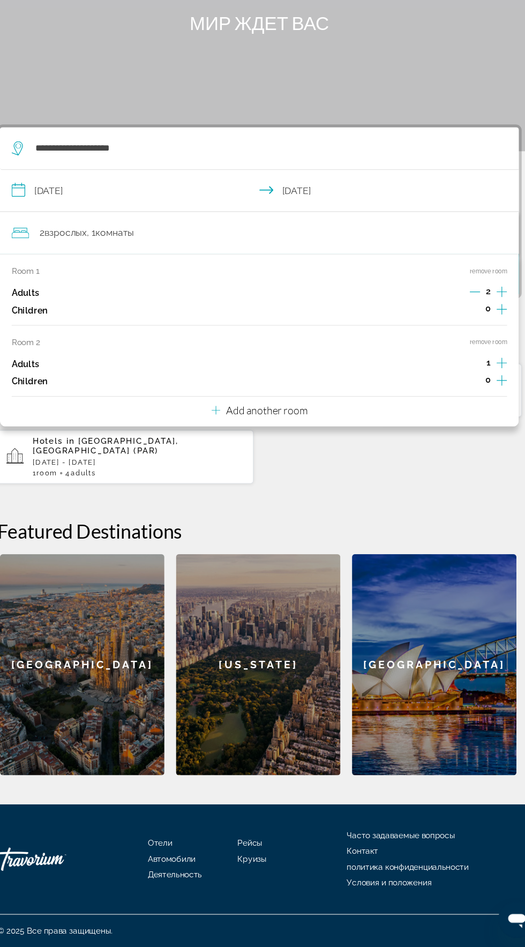
click at [485, 403] on icon "Increment adults" at bounding box center [486, 409] width 10 height 13
click at [267, 447] on p "Add another room" at bounding box center [269, 453] width 75 height 12
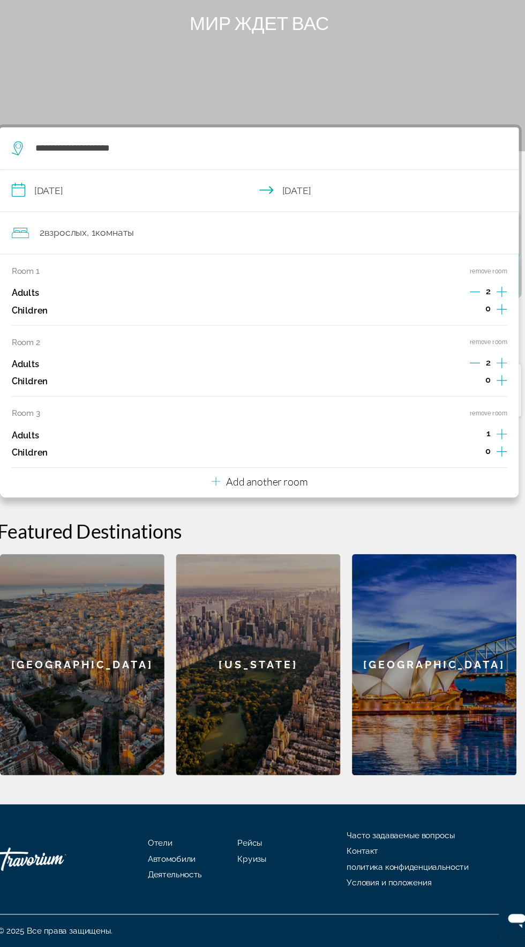
click at [485, 470] on icon "Increment adults" at bounding box center [486, 475] width 10 height 10
click at [297, 513] on p "Add another room" at bounding box center [269, 519] width 75 height 12
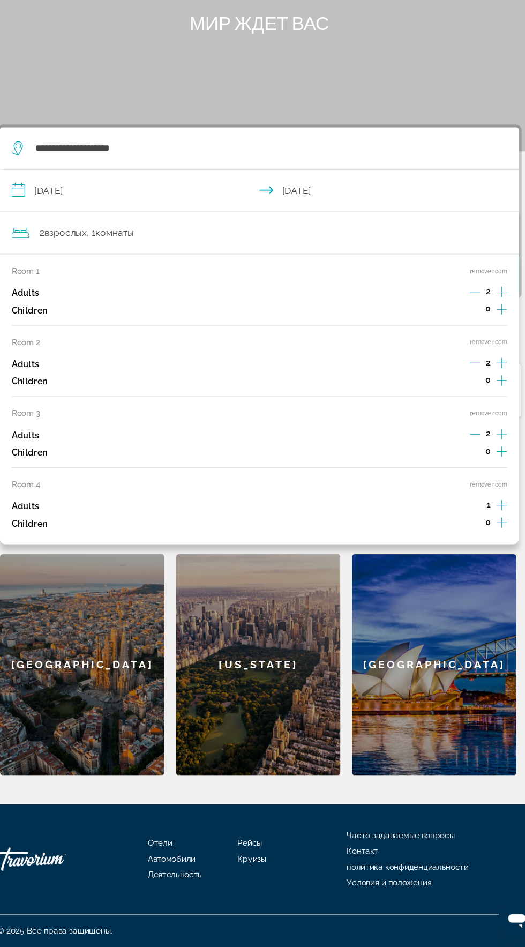
click at [484, 534] on icon "Increment adults" at bounding box center [486, 540] width 10 height 13
click at [460, 536] on icon "Decrement adults" at bounding box center [461, 541] width 10 height 10
click at [479, 518] on button "remove room" at bounding box center [473, 521] width 34 height 7
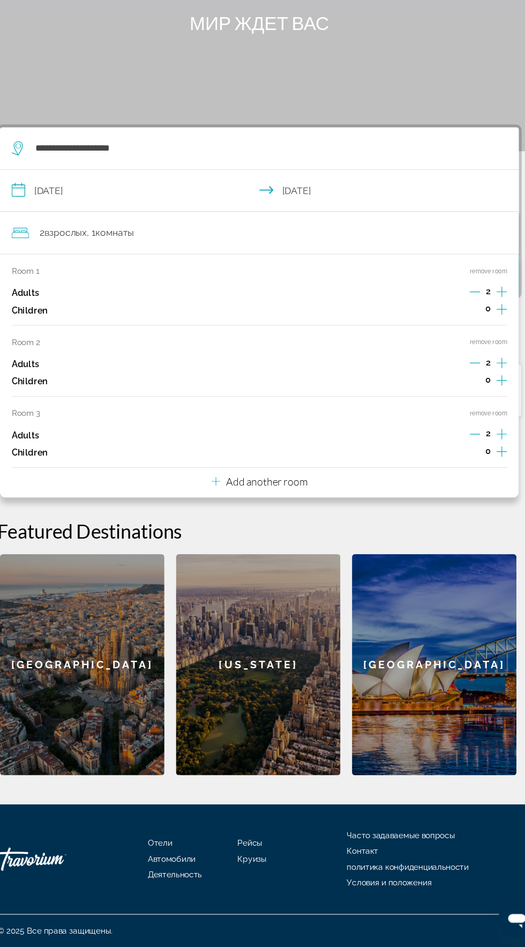
click at [489, 453] on button "remove room" at bounding box center [473, 456] width 34 height 7
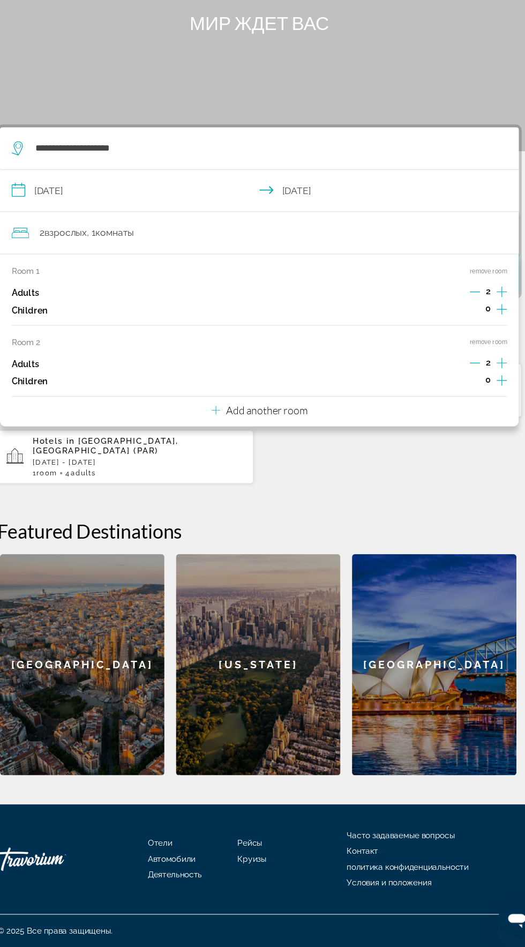
click at [486, 387] on button "remove room" at bounding box center [473, 390] width 34 height 7
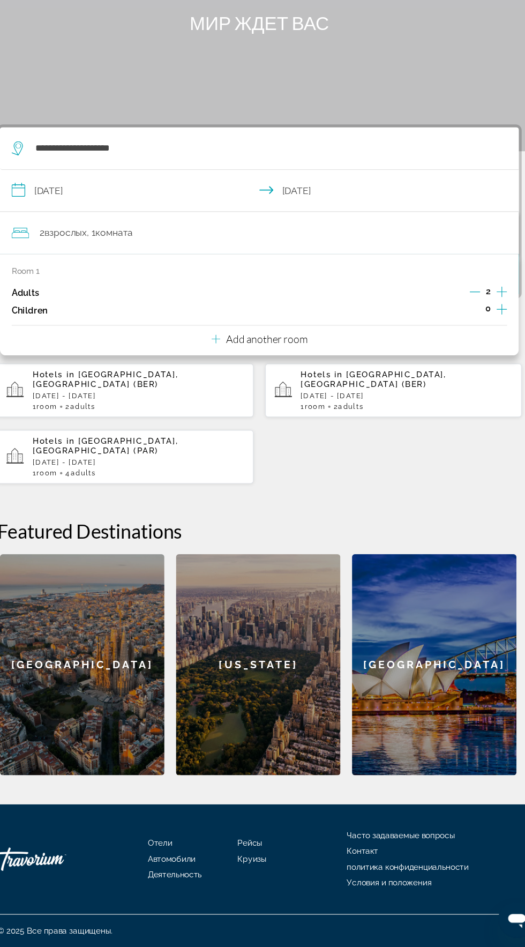
click at [386, 344] on div "Room 1 Adults 2 Children 0 Add another room" at bounding box center [262, 356] width 477 height 93
click at [273, 382] on p "Add another room" at bounding box center [269, 388] width 75 height 12
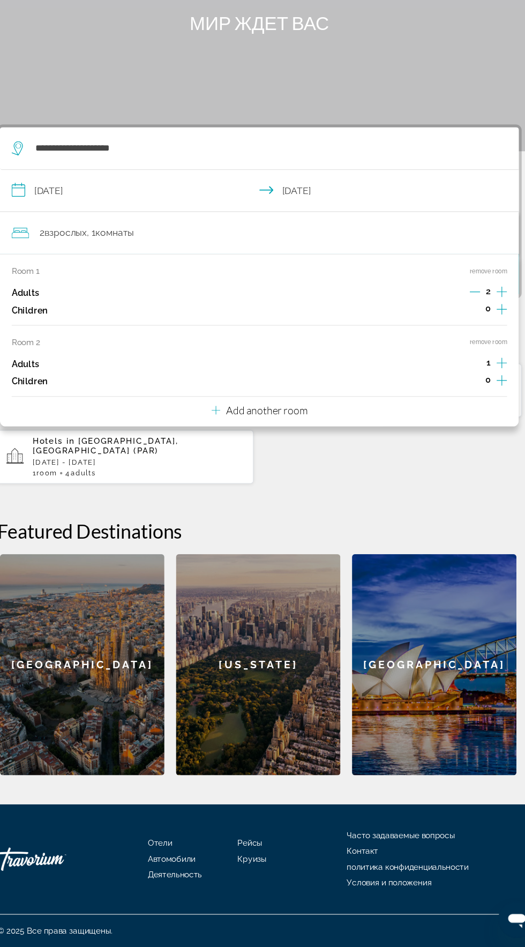
click at [487, 387] on button "remove room" at bounding box center [473, 390] width 34 height 7
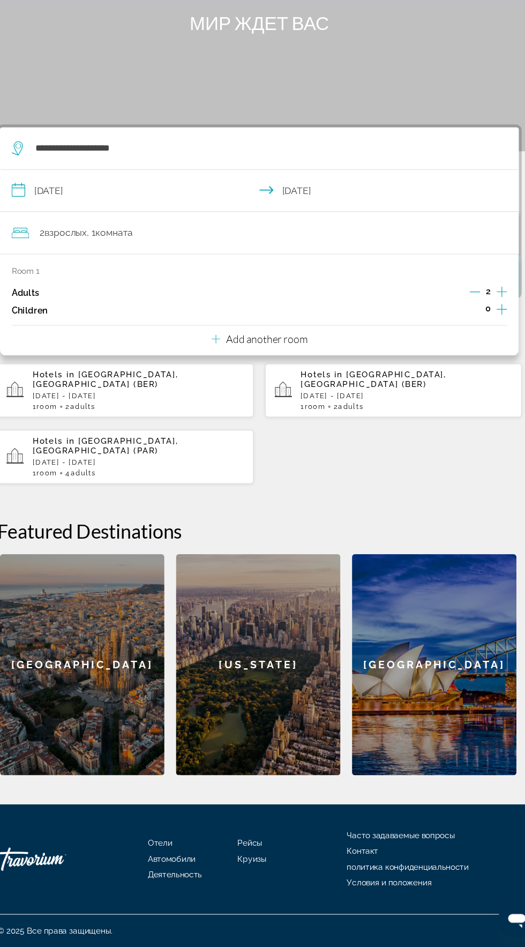
click at [349, 480] on div "**********" at bounding box center [262, 490] width 525 height 598
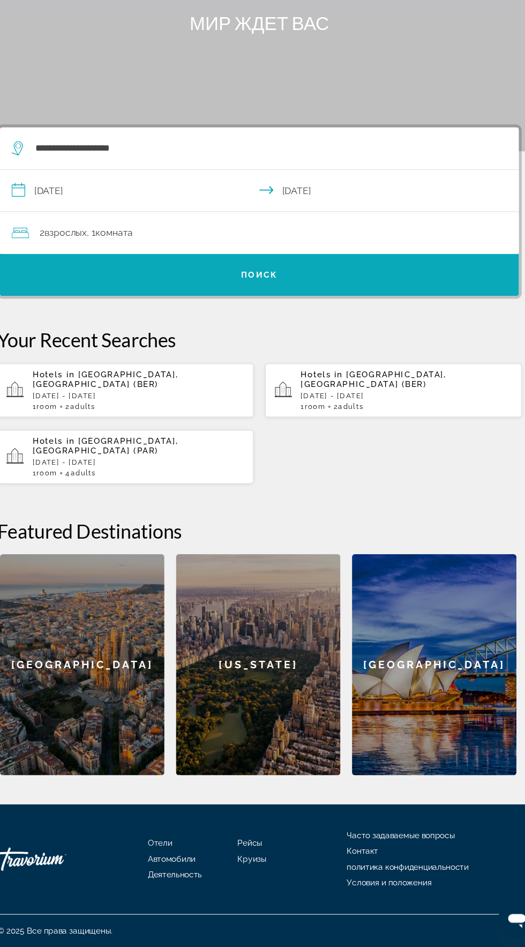
click at [401, 316] on span "Виджет поиска" at bounding box center [262, 329] width 477 height 26
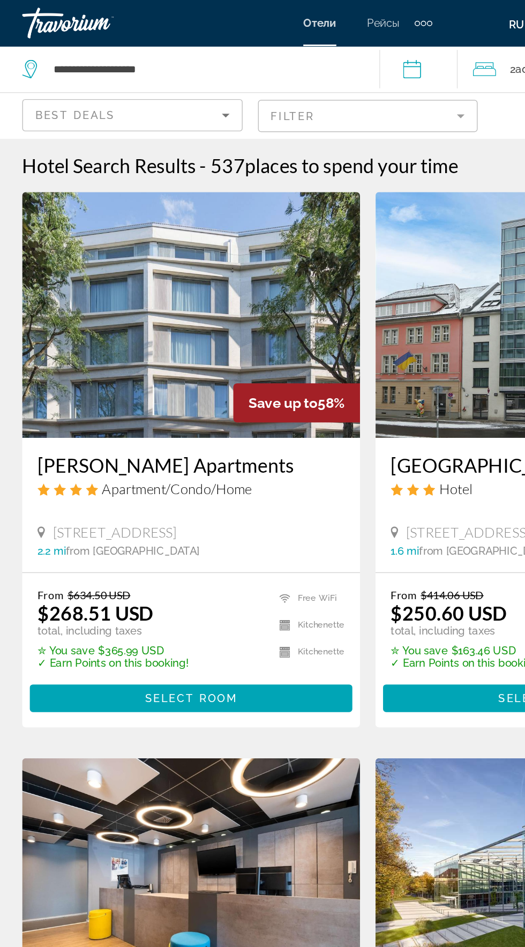
click at [139, 79] on div "Best Deals" at bounding box center [96, 80] width 130 height 13
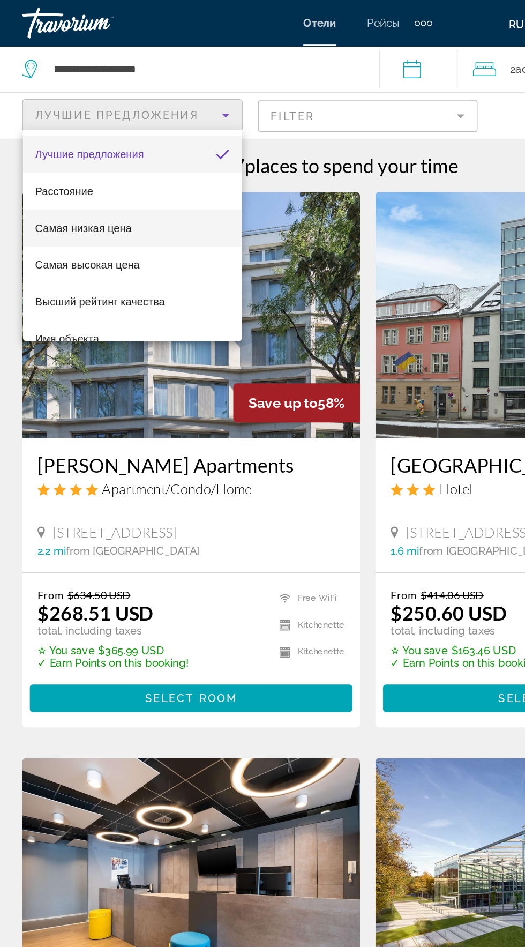
click at [103, 161] on mat-option "Самая низкая цена" at bounding box center [98, 159] width 153 height 26
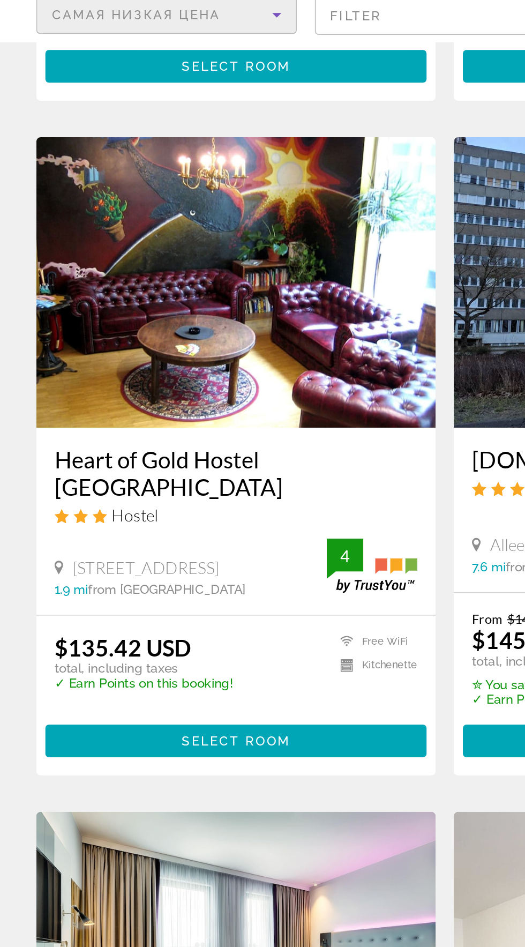
scroll to position [392, 0]
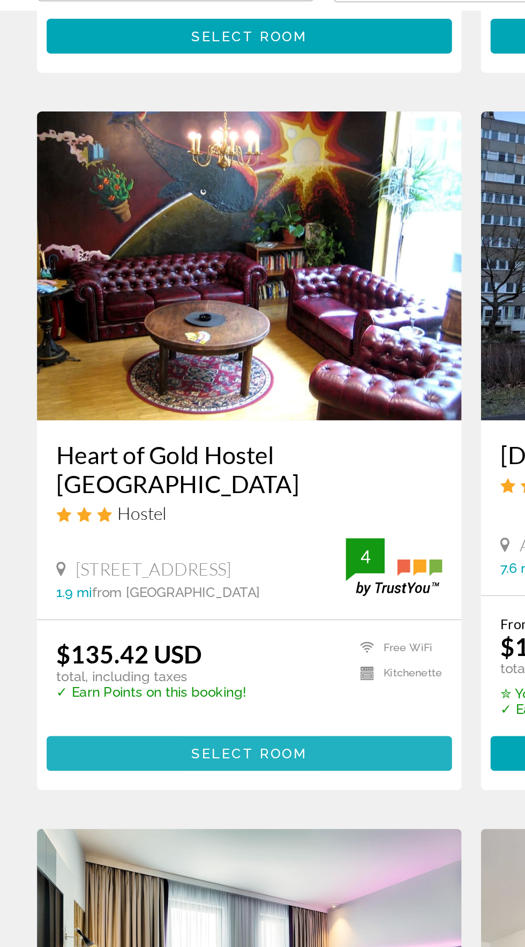
click at [167, 505] on span "Select Room" at bounding box center [139, 509] width 64 height 9
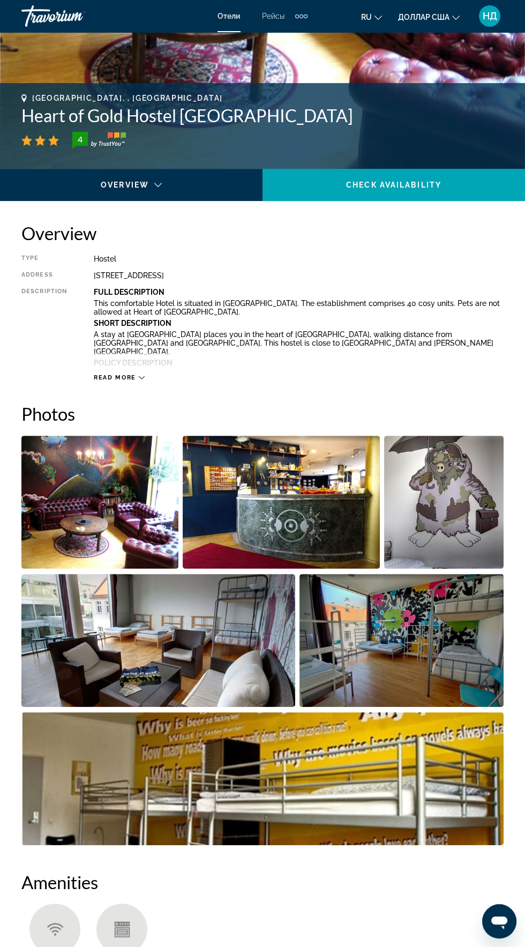
scroll to position [372, 0]
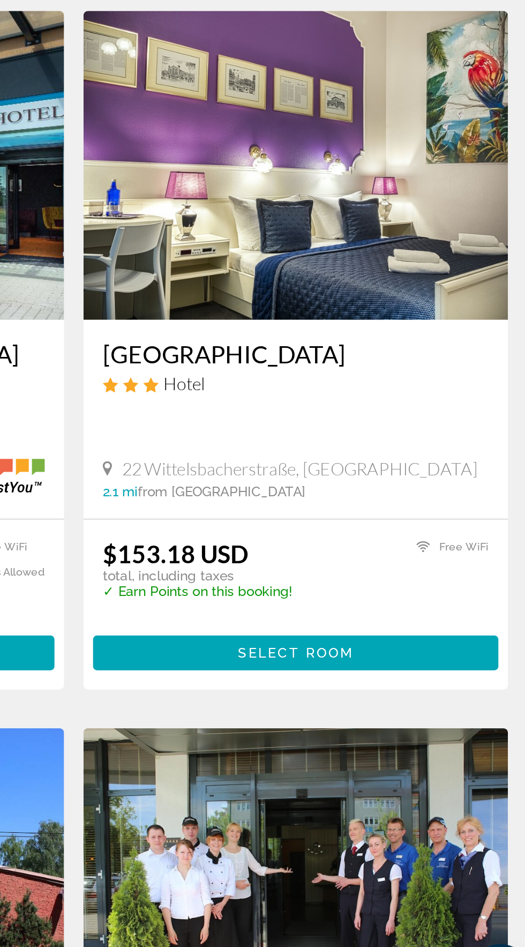
scroll to position [1351, 0]
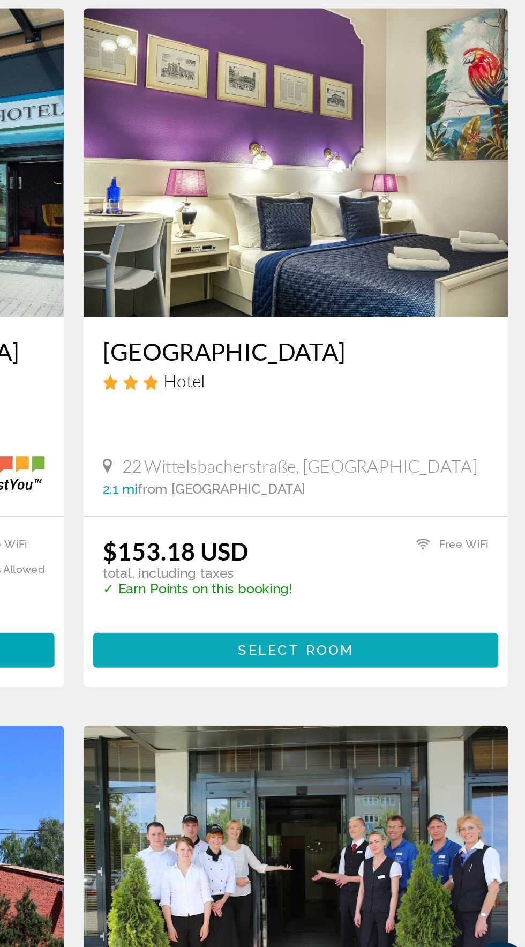
click at [423, 729] on span "Основное содержание" at bounding box center [385, 742] width 225 height 26
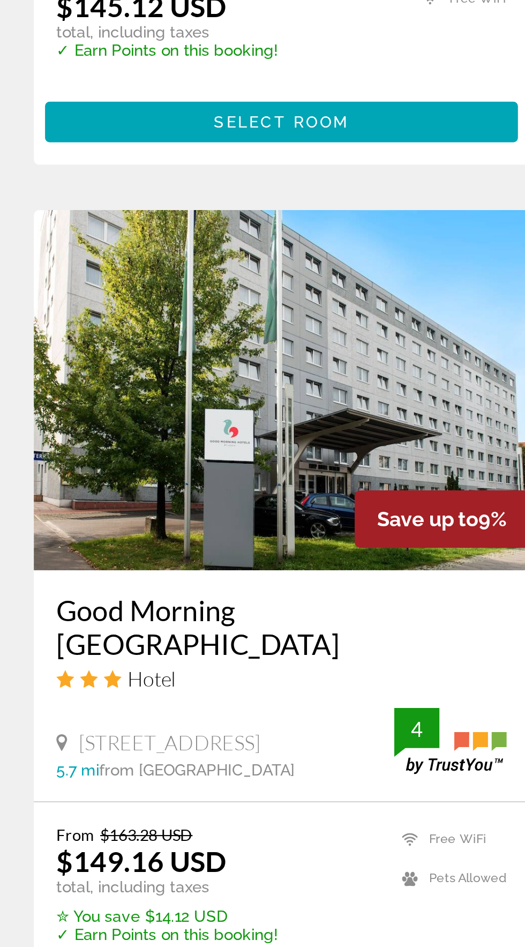
scroll to position [995, 0]
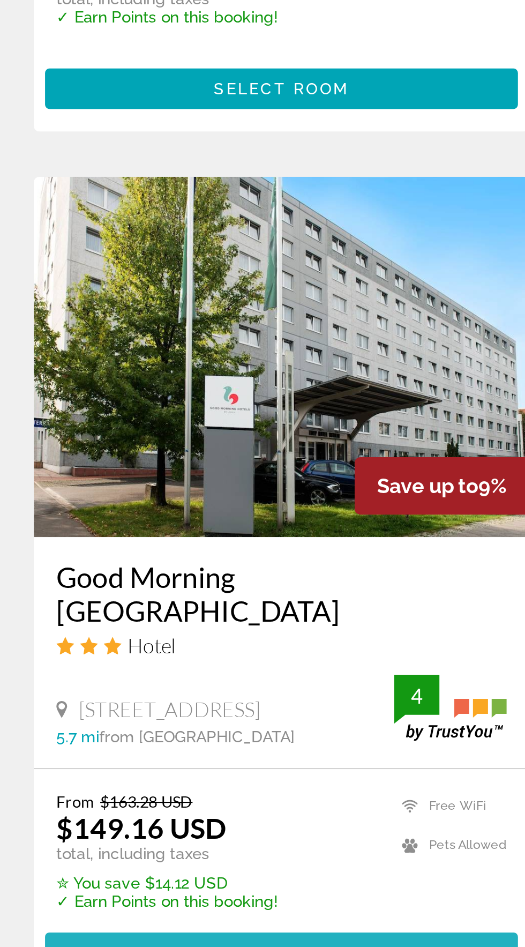
click at [117, 686] on span "Основное содержание" at bounding box center [139, 699] width 225 height 26
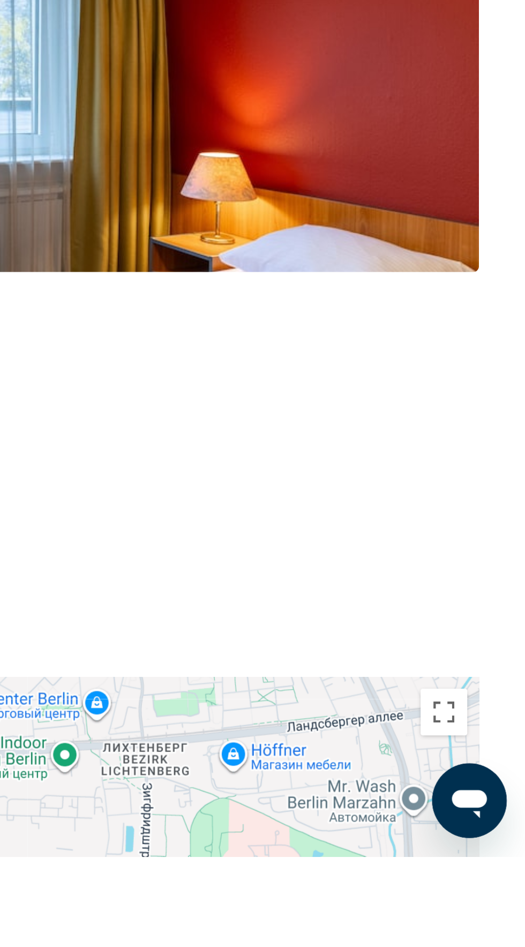
scroll to position [592, 0]
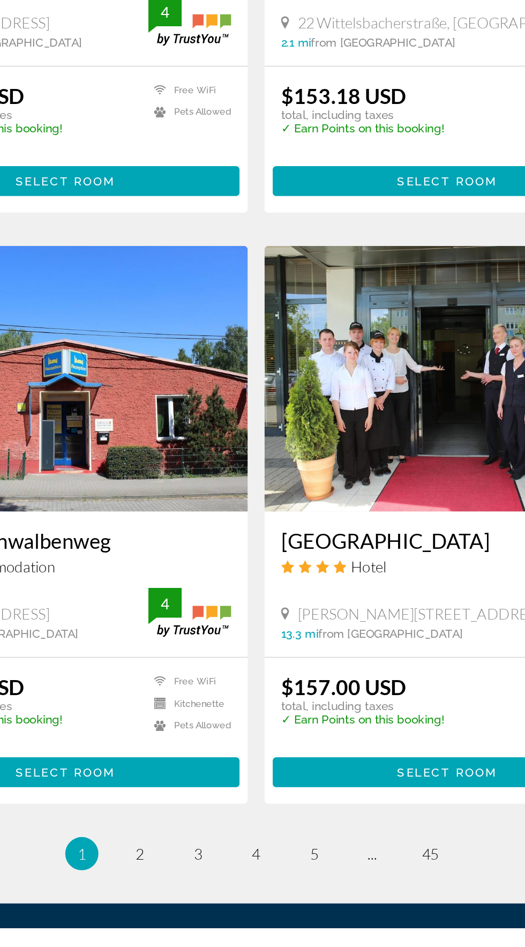
scroll to position [1675, 0]
